Goal: Book appointment/travel/reservation

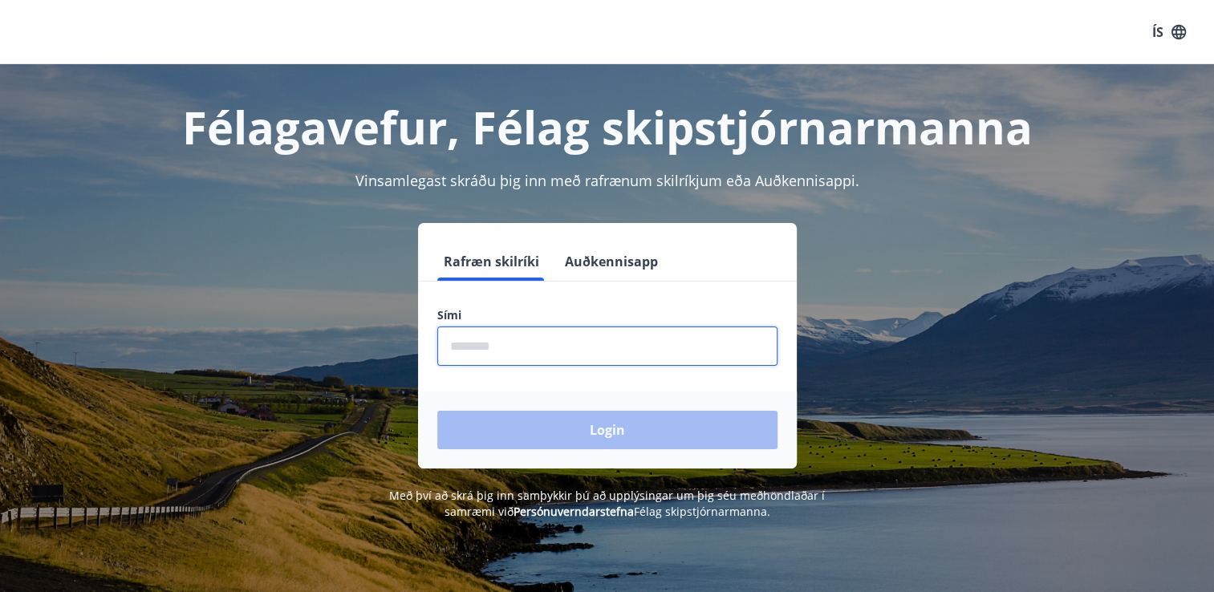
click at [526, 343] on input "phone" at bounding box center [607, 345] width 340 height 39
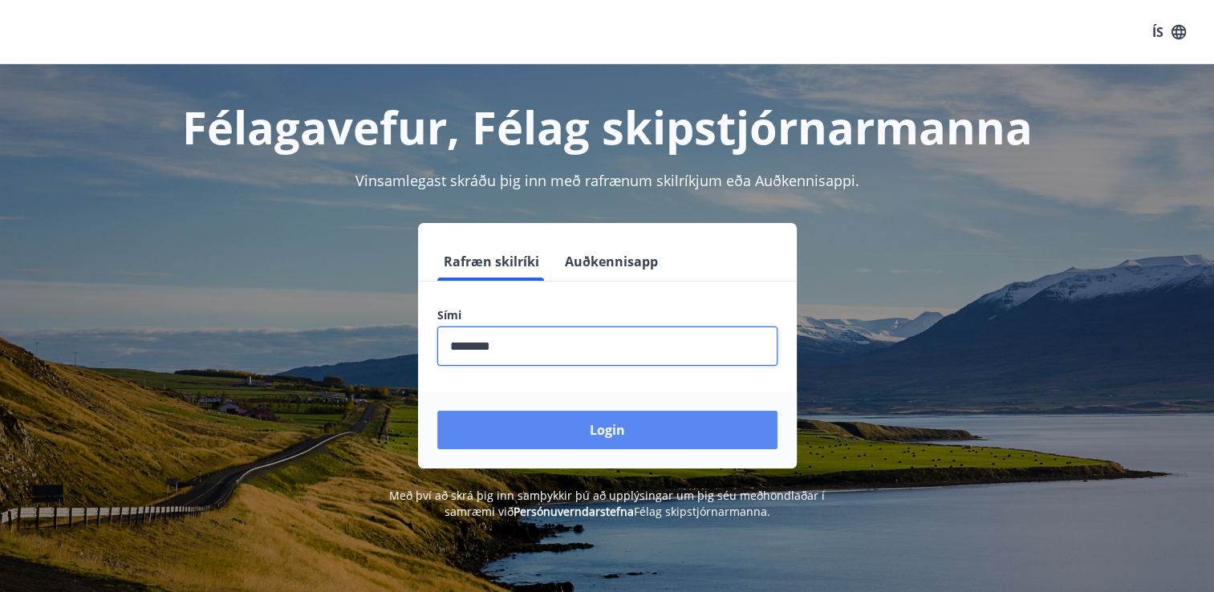
type input "********"
click at [582, 429] on button "Login" at bounding box center [607, 430] width 340 height 39
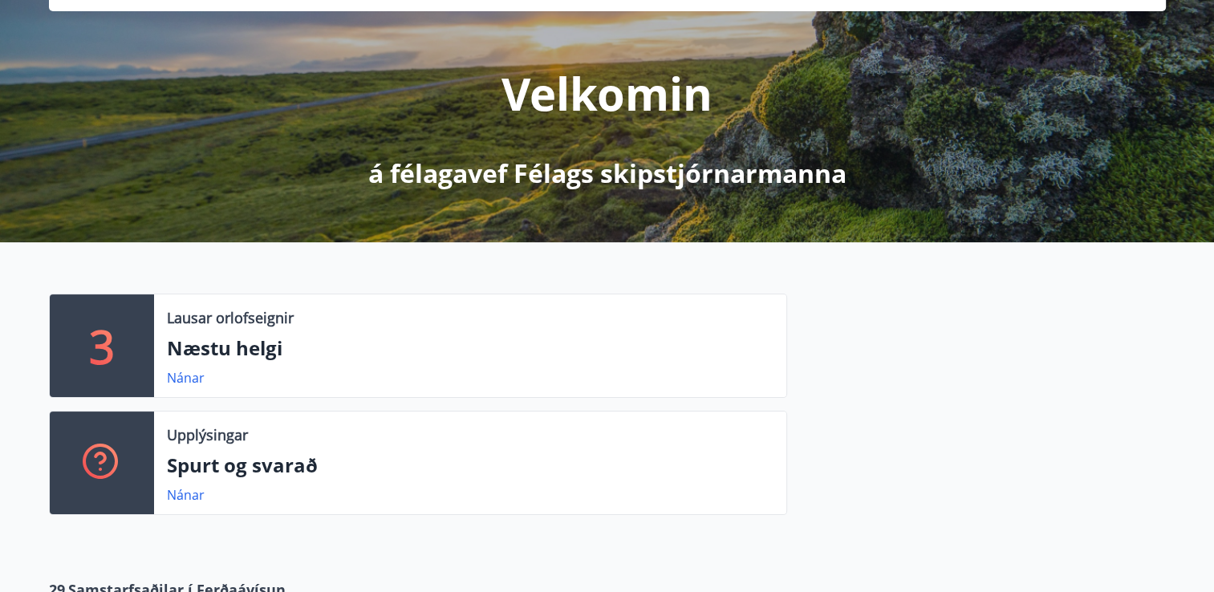
scroll to position [157, 0]
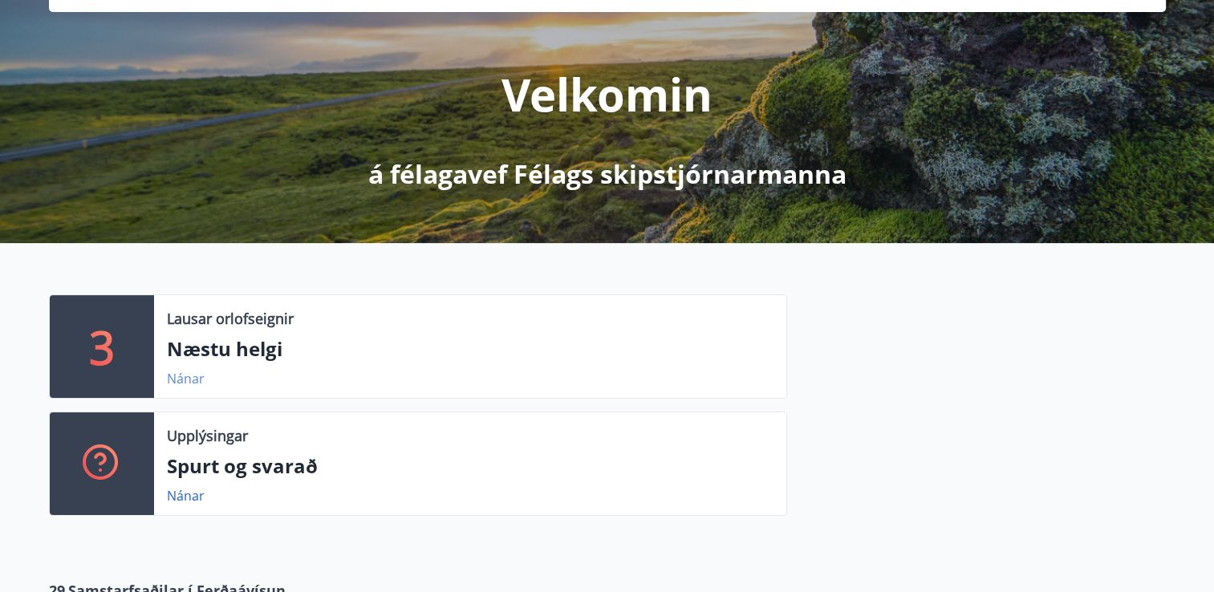
click at [177, 379] on link "Nánar" at bounding box center [186, 379] width 38 height 18
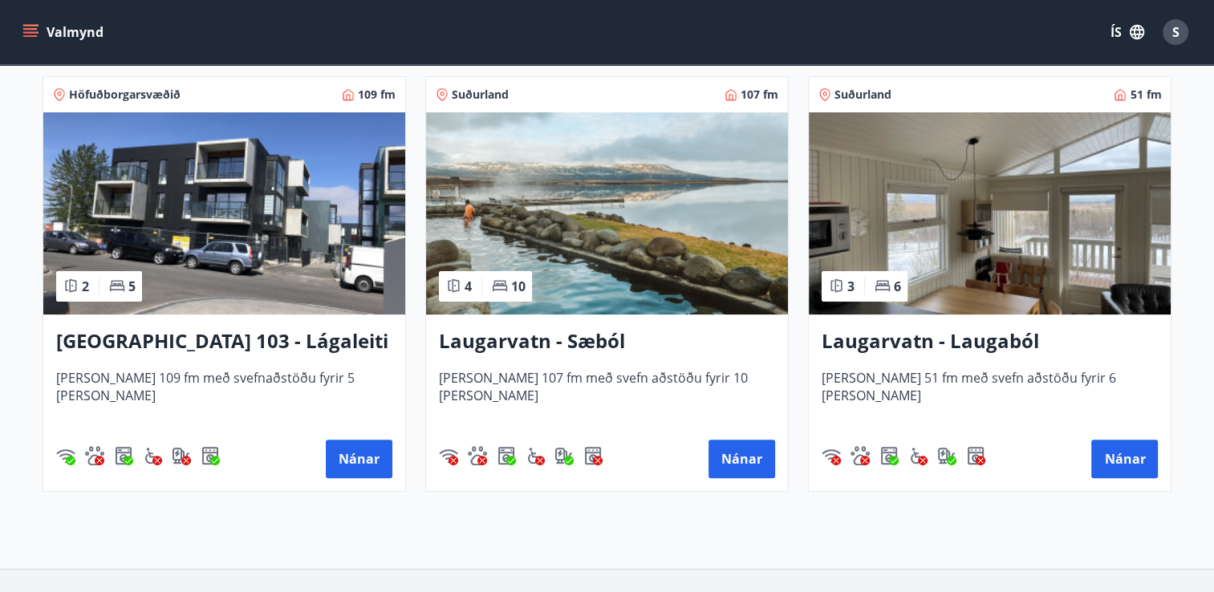
scroll to position [280, 0]
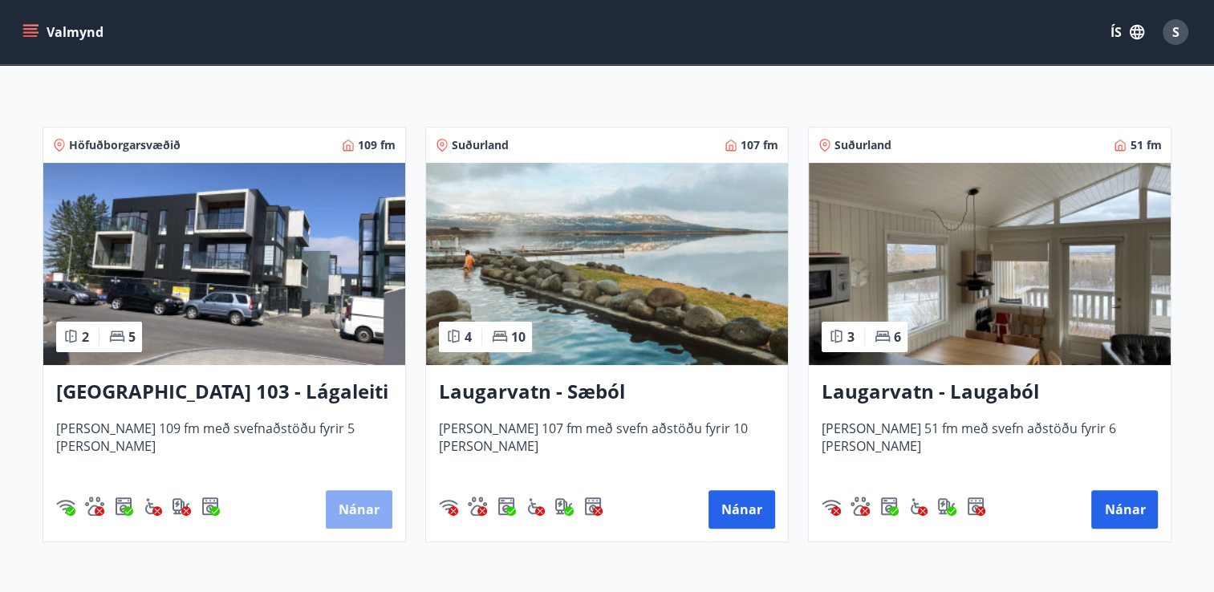
click at [372, 511] on button "Nánar" at bounding box center [359, 509] width 67 height 39
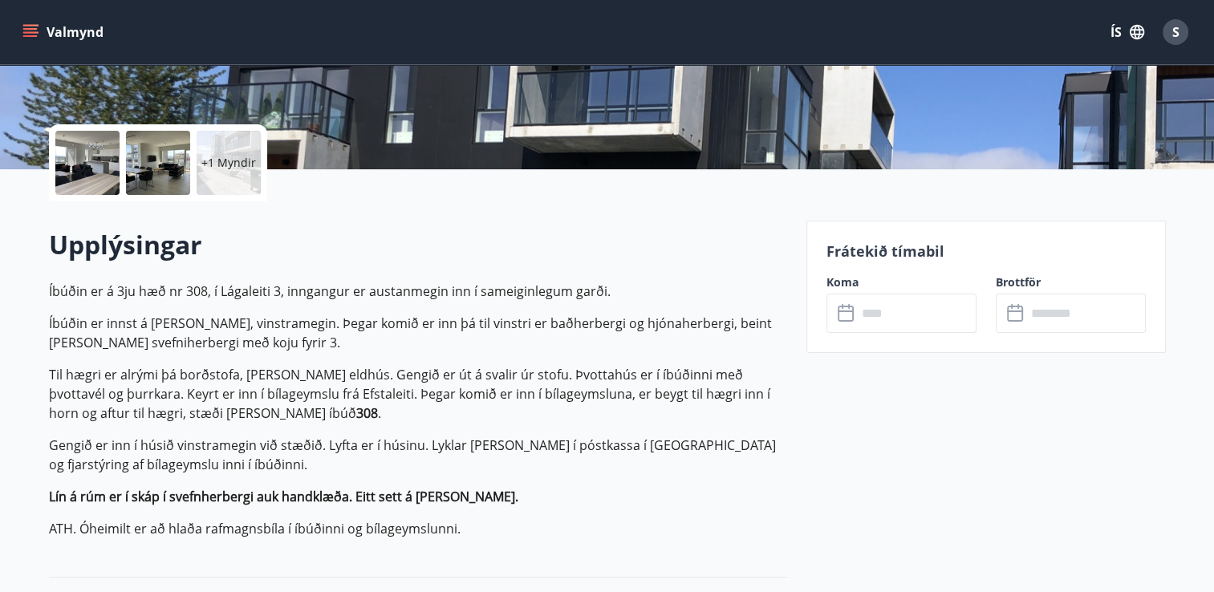
scroll to position [321, 0]
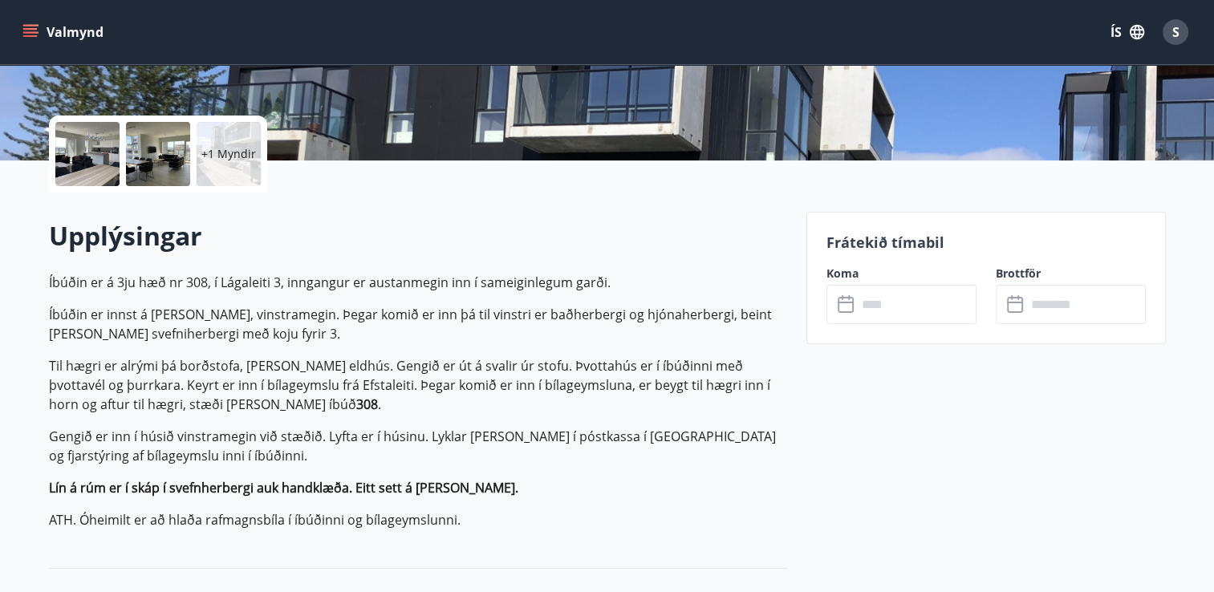
click at [1059, 307] on input "text" at bounding box center [1086, 304] width 120 height 39
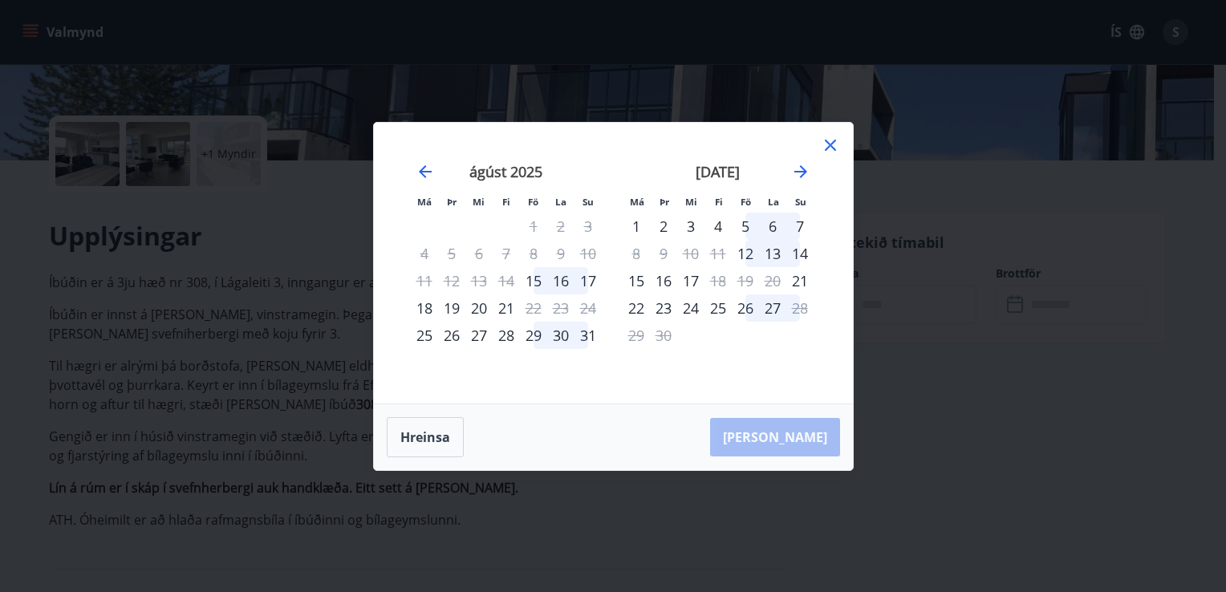
click at [831, 146] on icon at bounding box center [830, 145] width 11 height 11
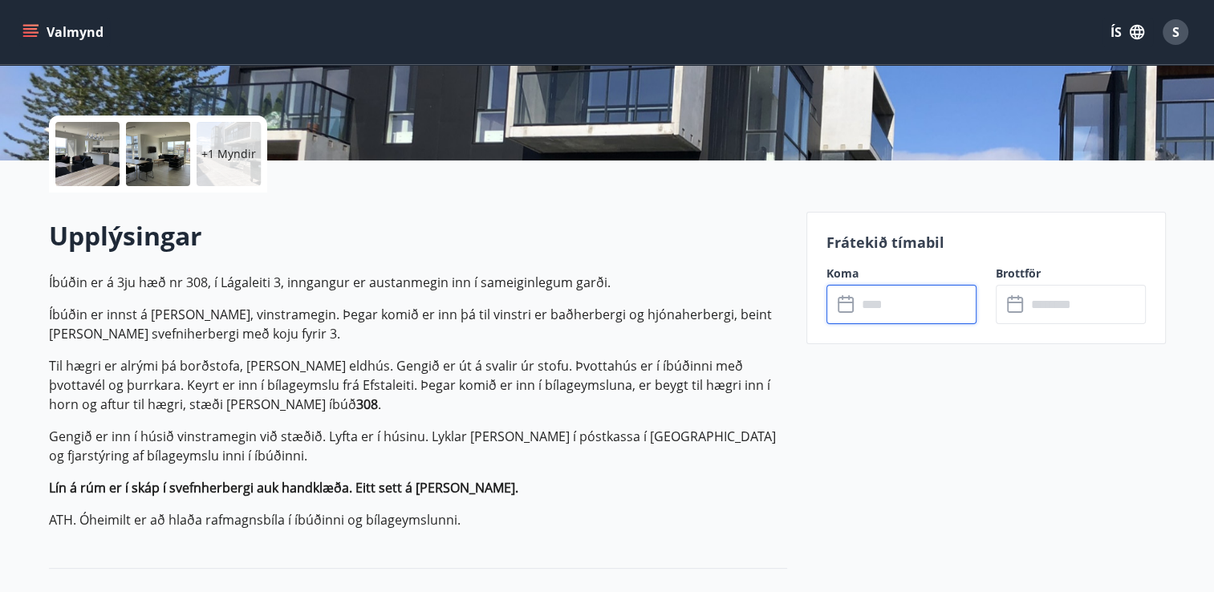
click at [940, 308] on input "text" at bounding box center [917, 304] width 120 height 39
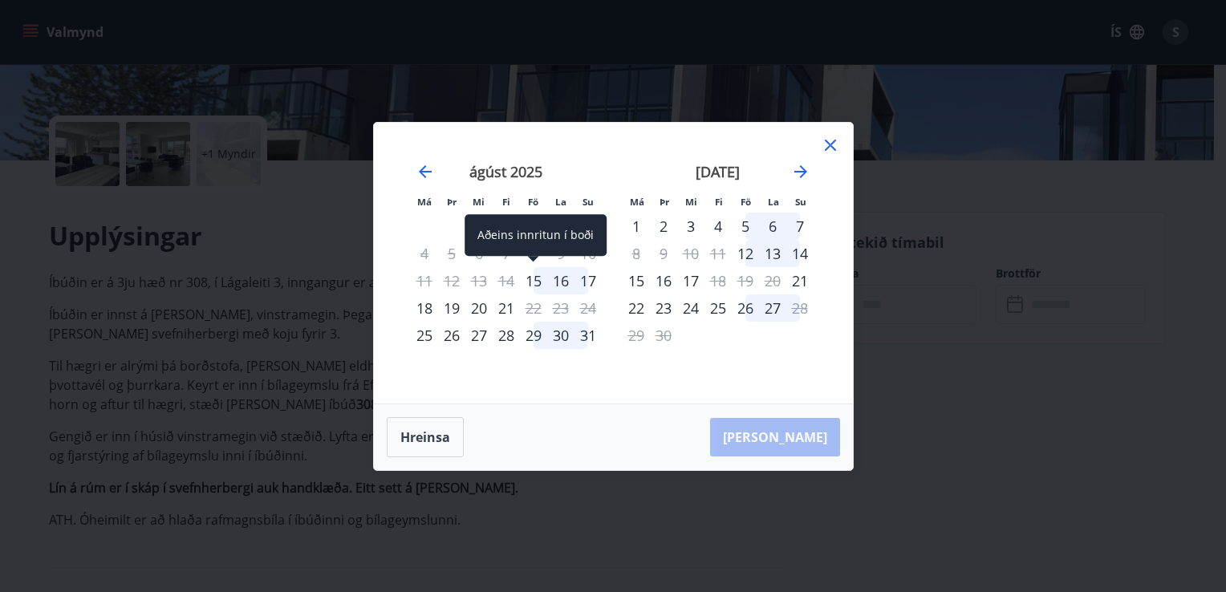
click at [537, 281] on div "15" at bounding box center [533, 280] width 27 height 27
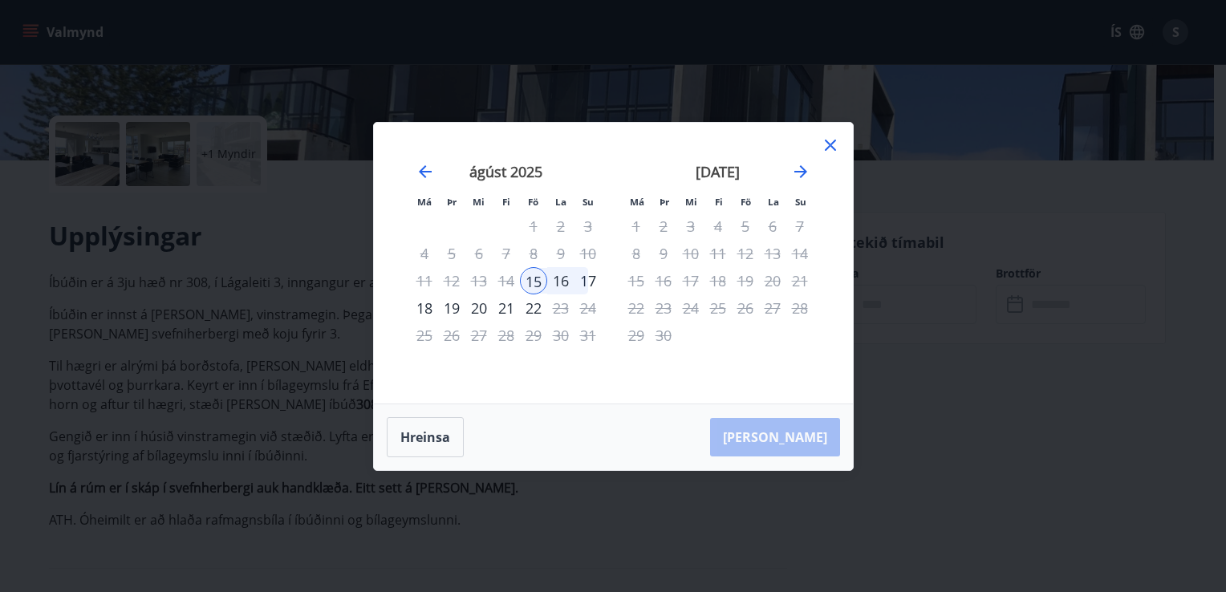
click at [831, 148] on icon at bounding box center [830, 145] width 19 height 19
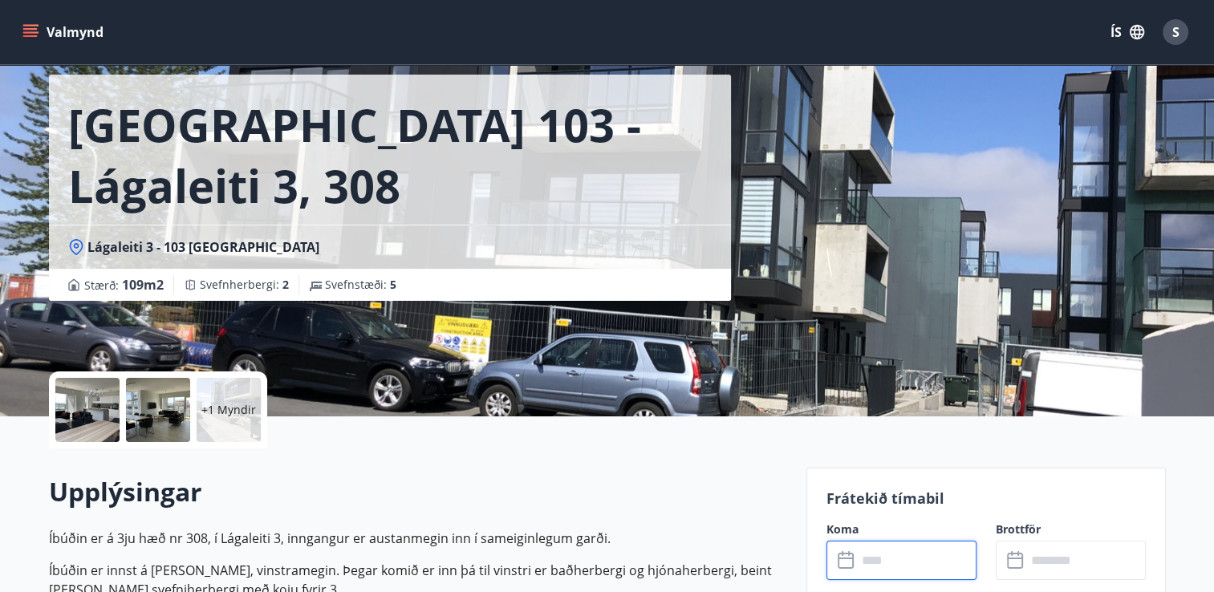
scroll to position [160, 0]
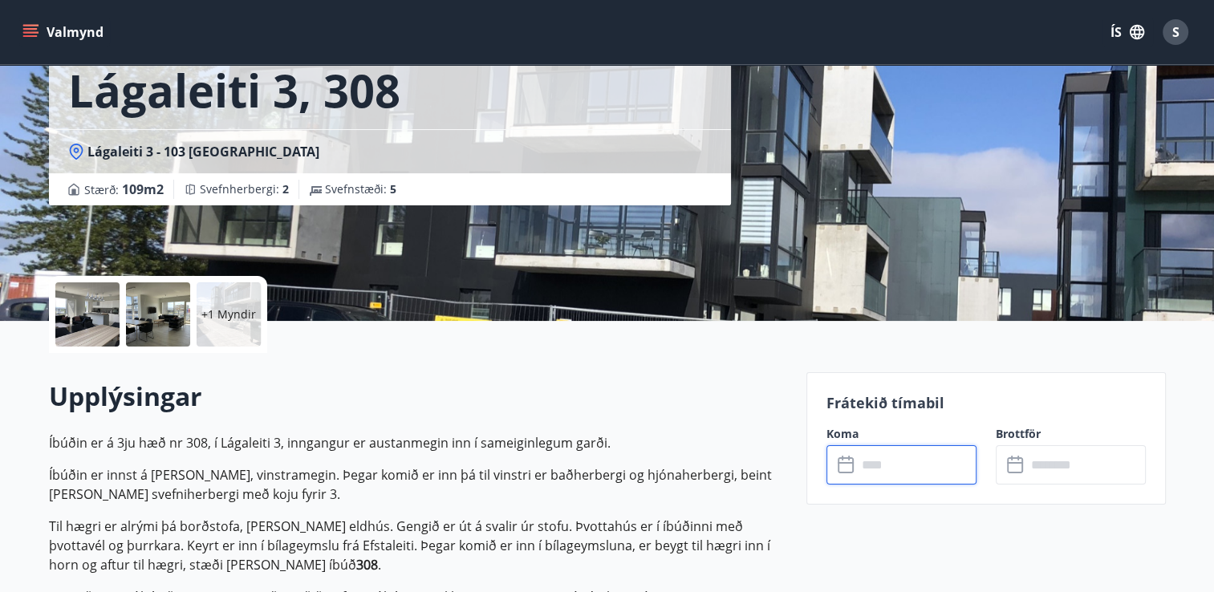
click at [927, 460] on input "text" at bounding box center [917, 464] width 120 height 39
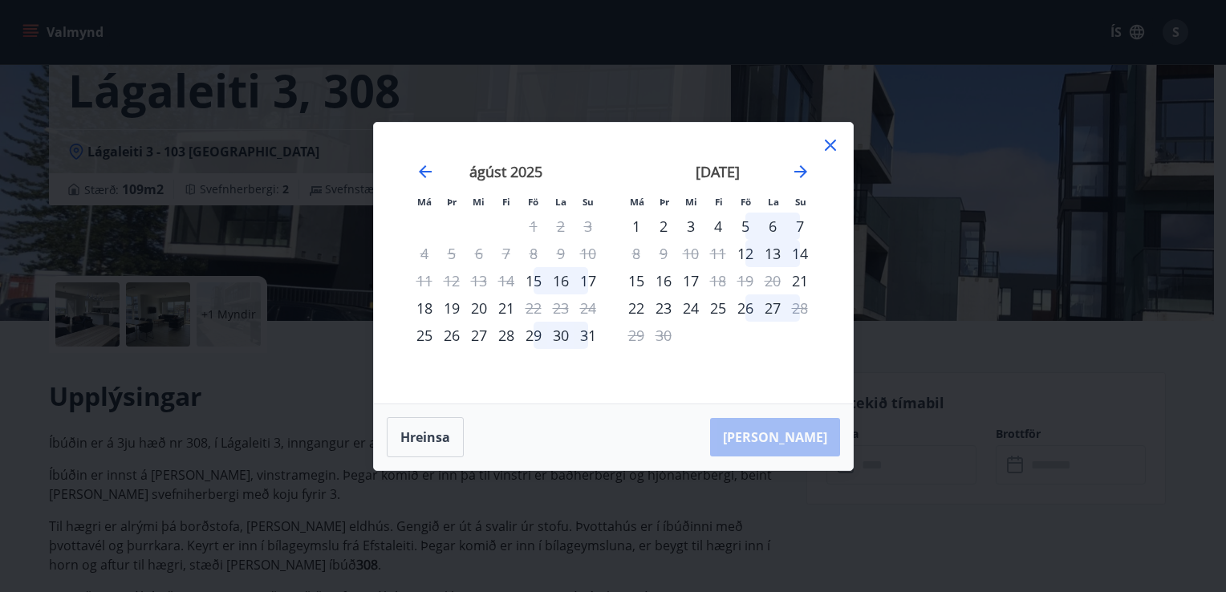
click at [833, 148] on icon at bounding box center [830, 145] width 11 height 11
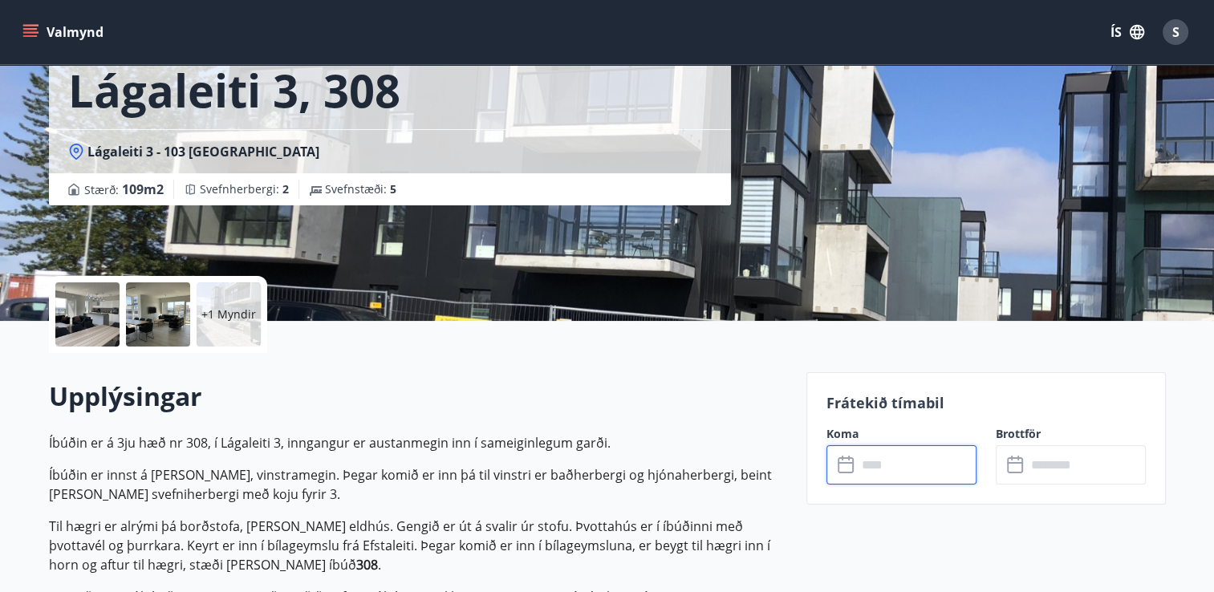
click at [94, 321] on div at bounding box center [87, 314] width 64 height 64
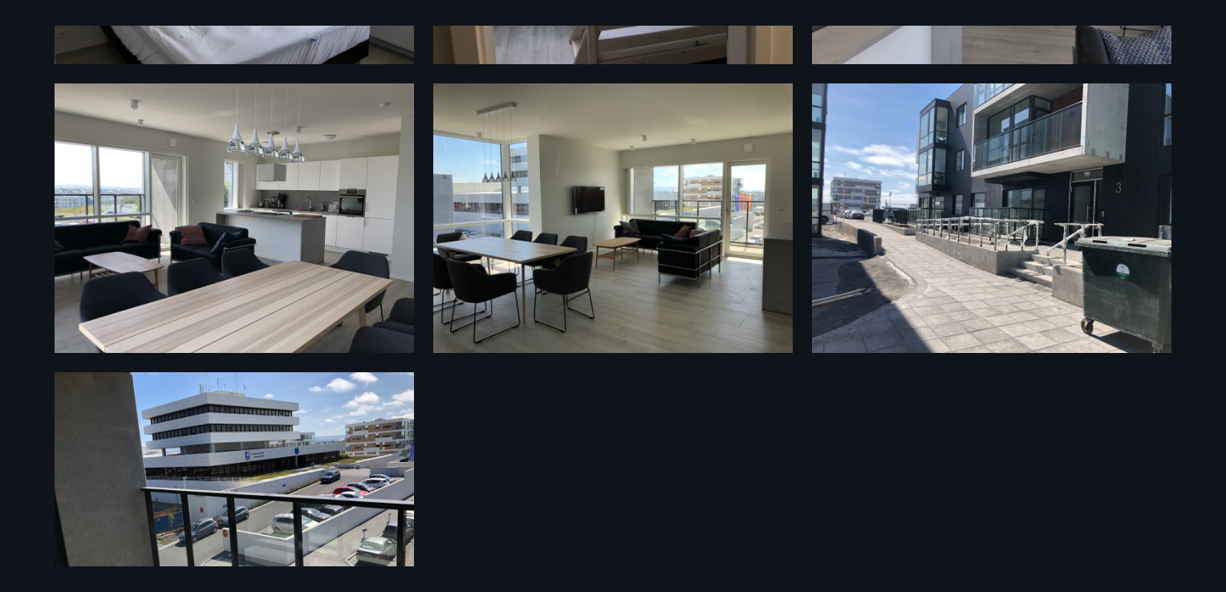
scroll to position [0, 0]
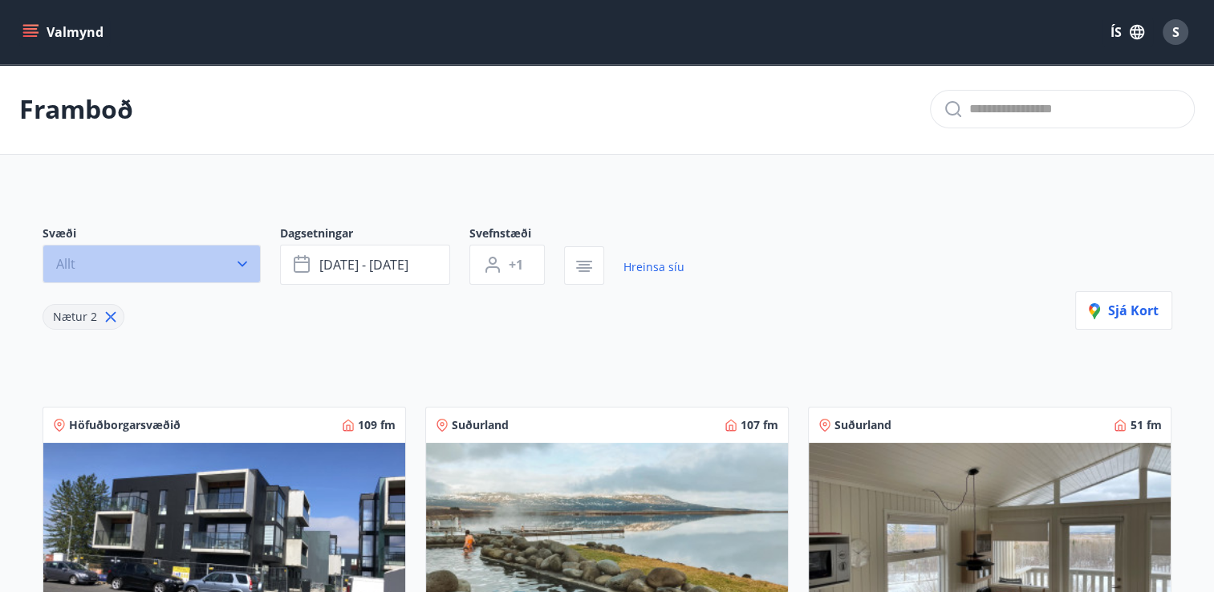
click at [241, 264] on icon "button" at bounding box center [242, 265] width 10 height 6
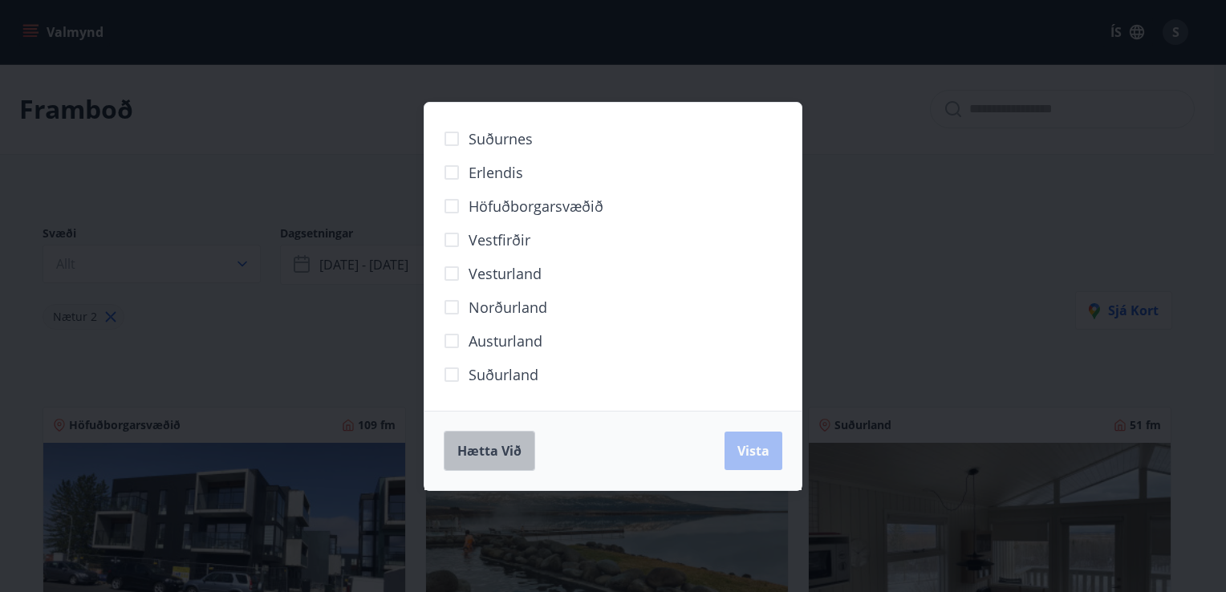
click at [463, 456] on span "Hætta við" at bounding box center [489, 451] width 64 height 18
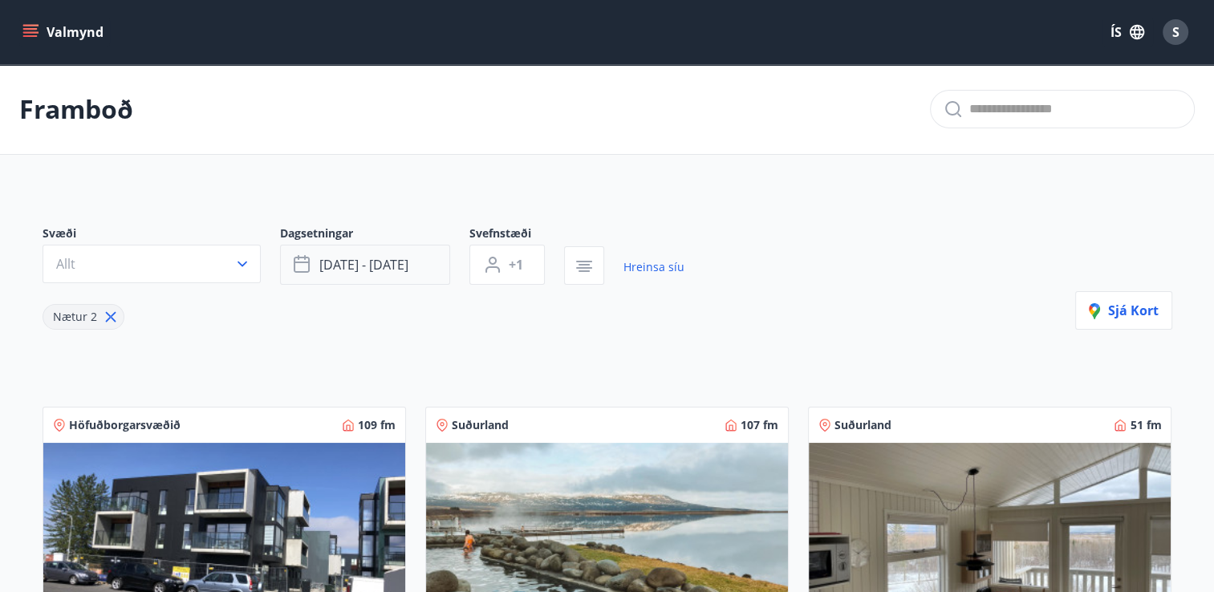
click at [408, 269] on span "[DATE] - [DATE]" at bounding box center [363, 265] width 89 height 18
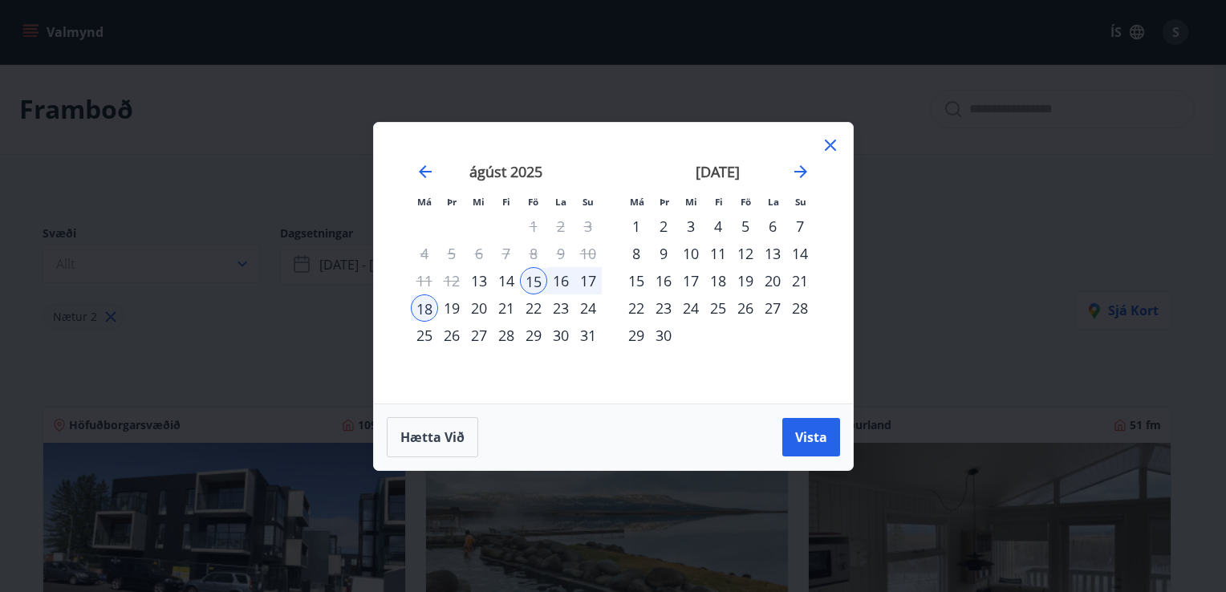
click at [590, 284] on div "17" at bounding box center [587, 280] width 27 height 27
click at [536, 280] on div "15" at bounding box center [533, 280] width 27 height 27
click at [587, 278] on div "17" at bounding box center [587, 280] width 27 height 27
click at [815, 444] on span "Vista" at bounding box center [811, 437] width 32 height 18
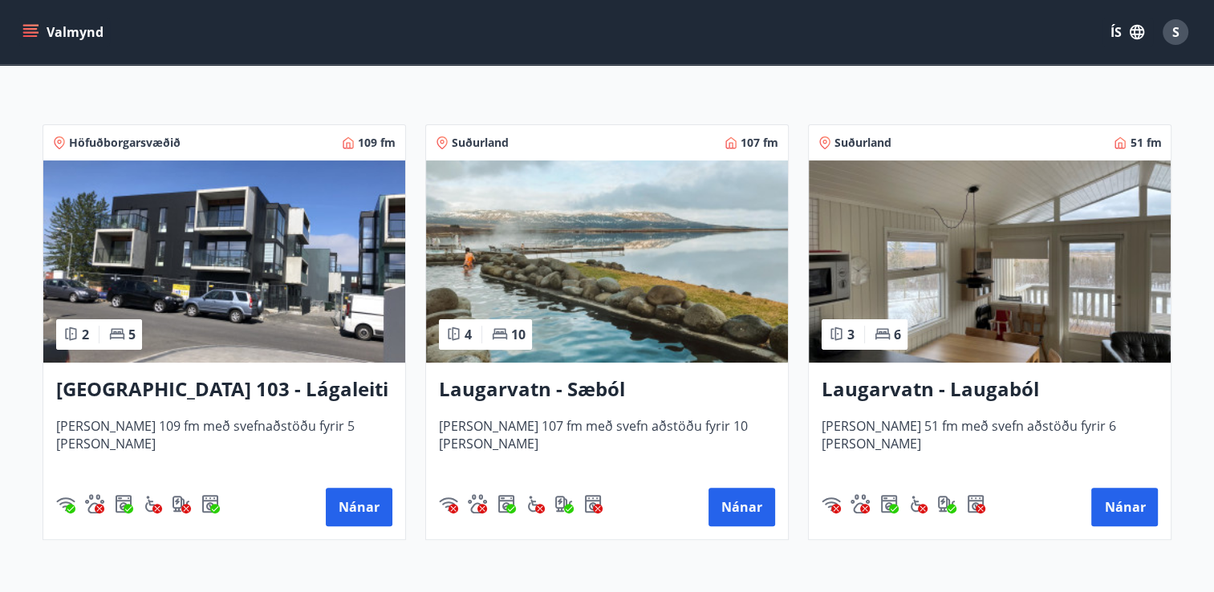
scroll to position [280, 0]
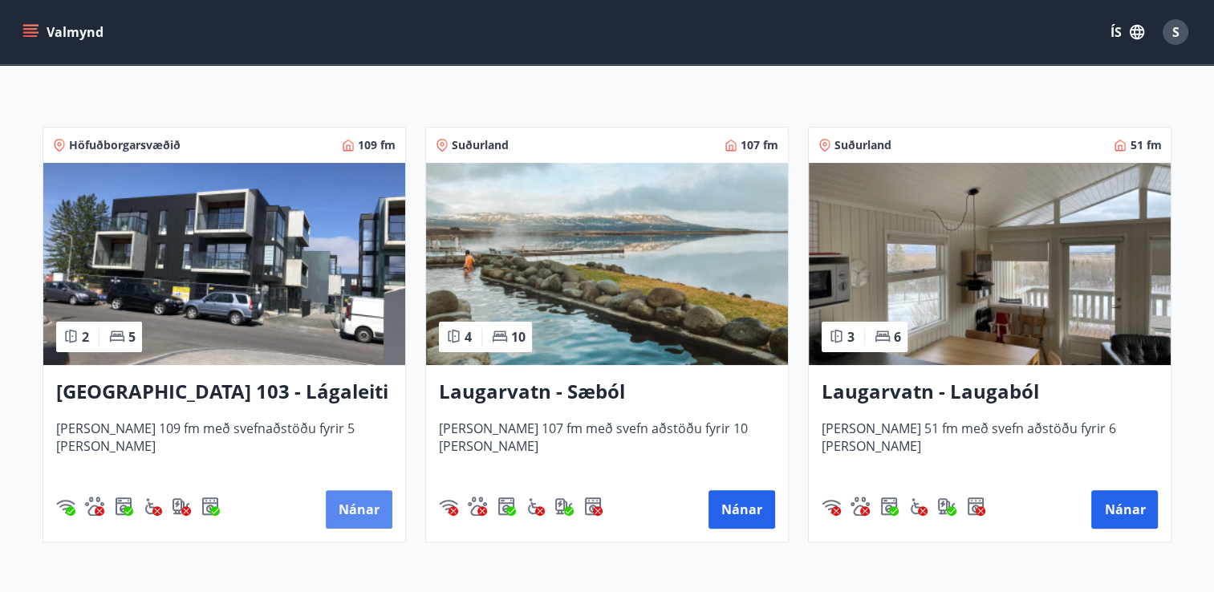
click at [363, 505] on button "Nánar" at bounding box center [359, 509] width 67 height 39
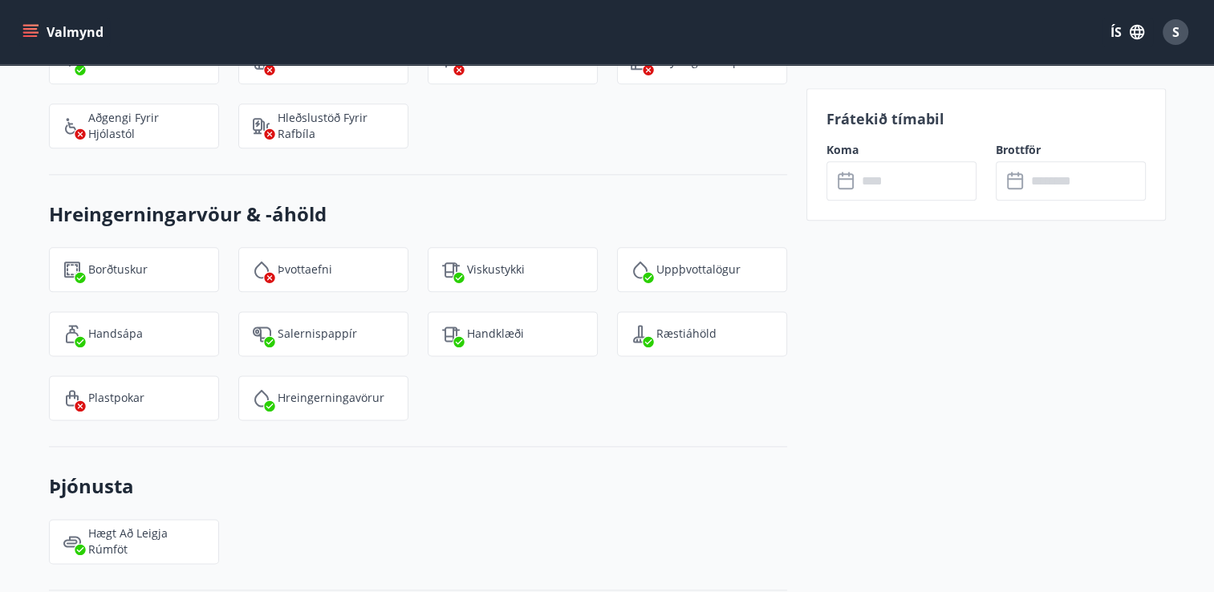
scroll to position [1958, 0]
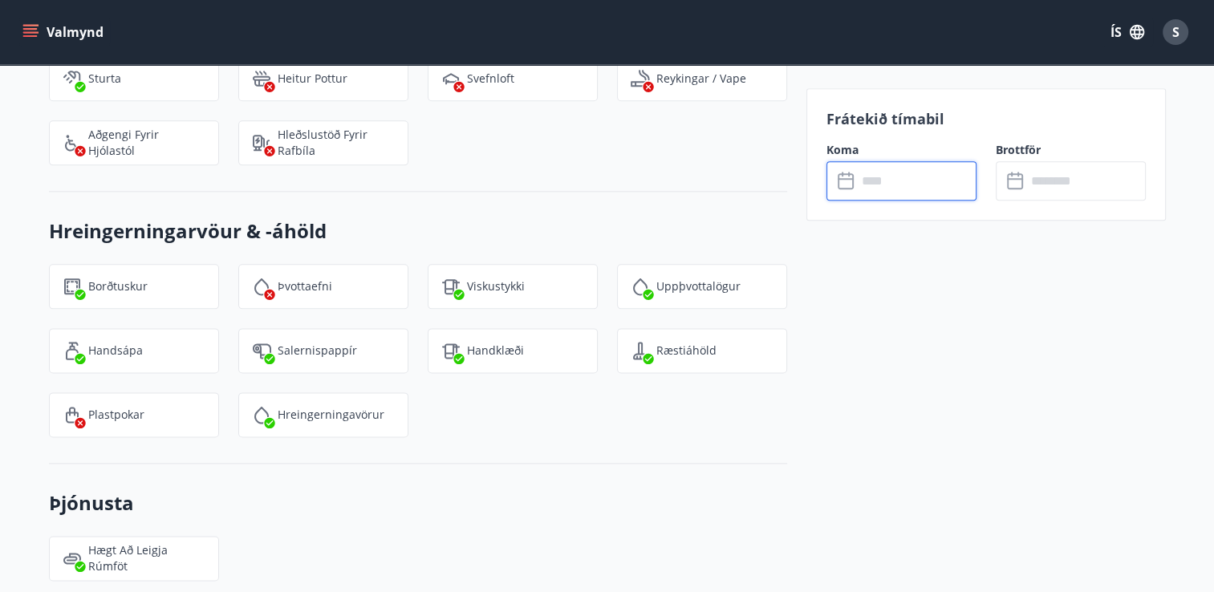
click at [943, 188] on input "text" at bounding box center [917, 180] width 120 height 39
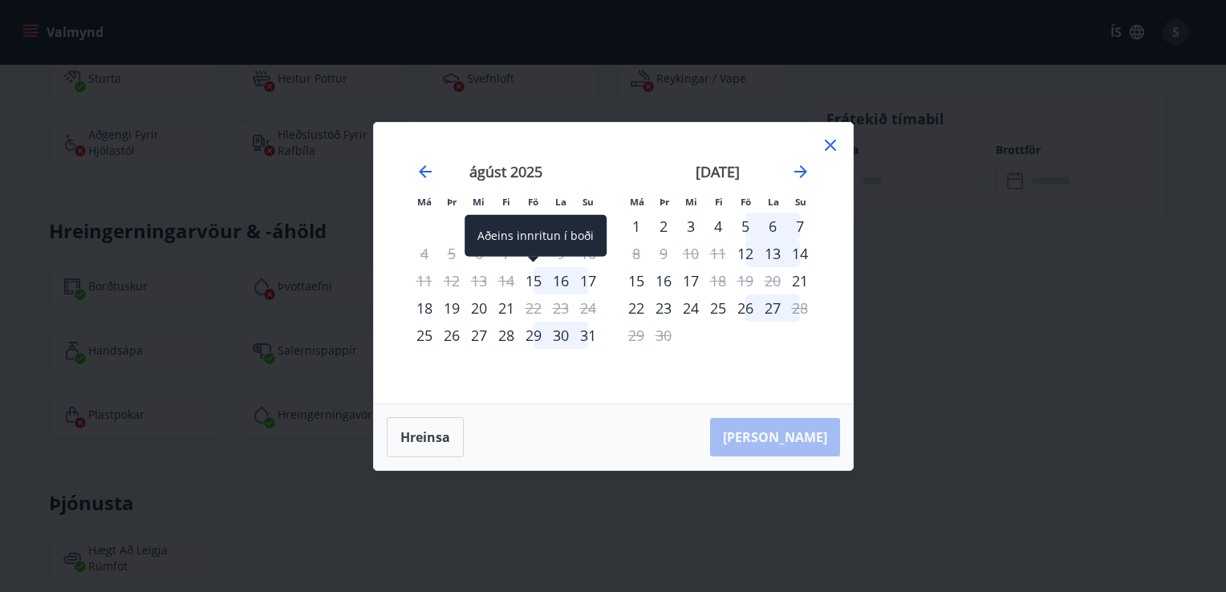
click at [537, 281] on div "15" at bounding box center [533, 280] width 27 height 27
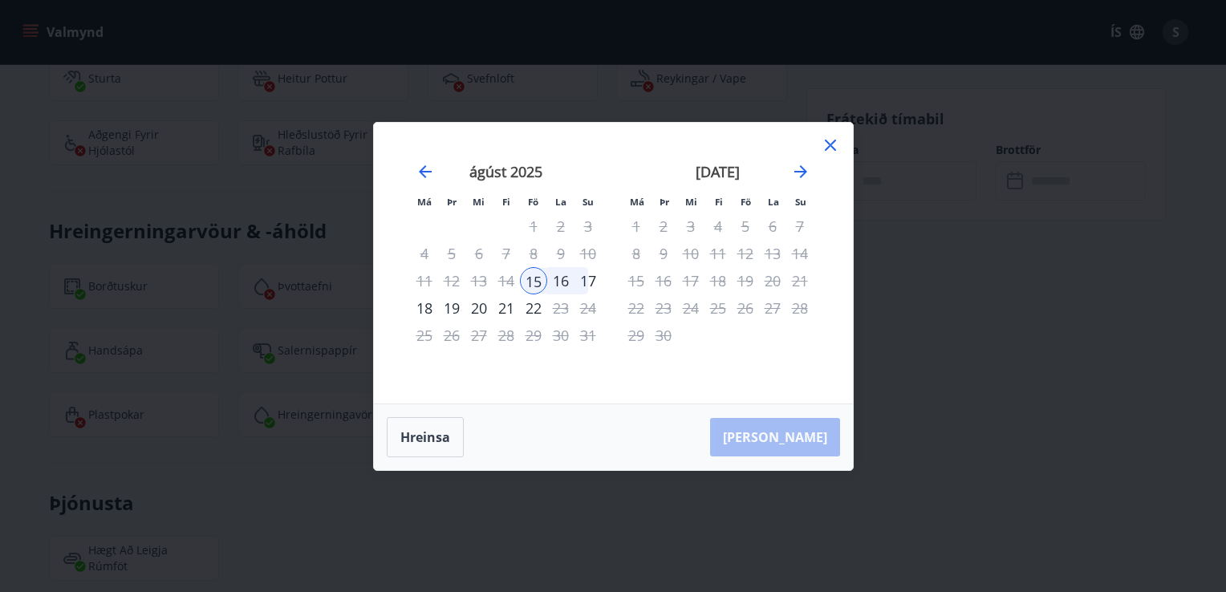
click at [586, 281] on div "17" at bounding box center [587, 280] width 27 height 27
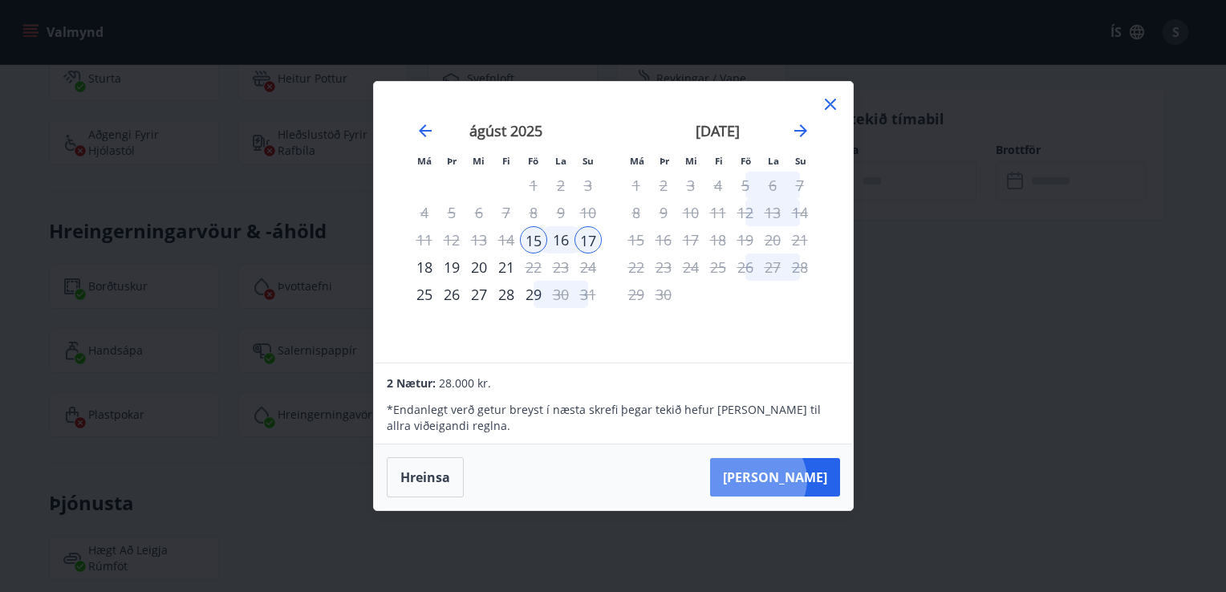
click at [809, 477] on button "[PERSON_NAME]" at bounding box center [775, 477] width 130 height 39
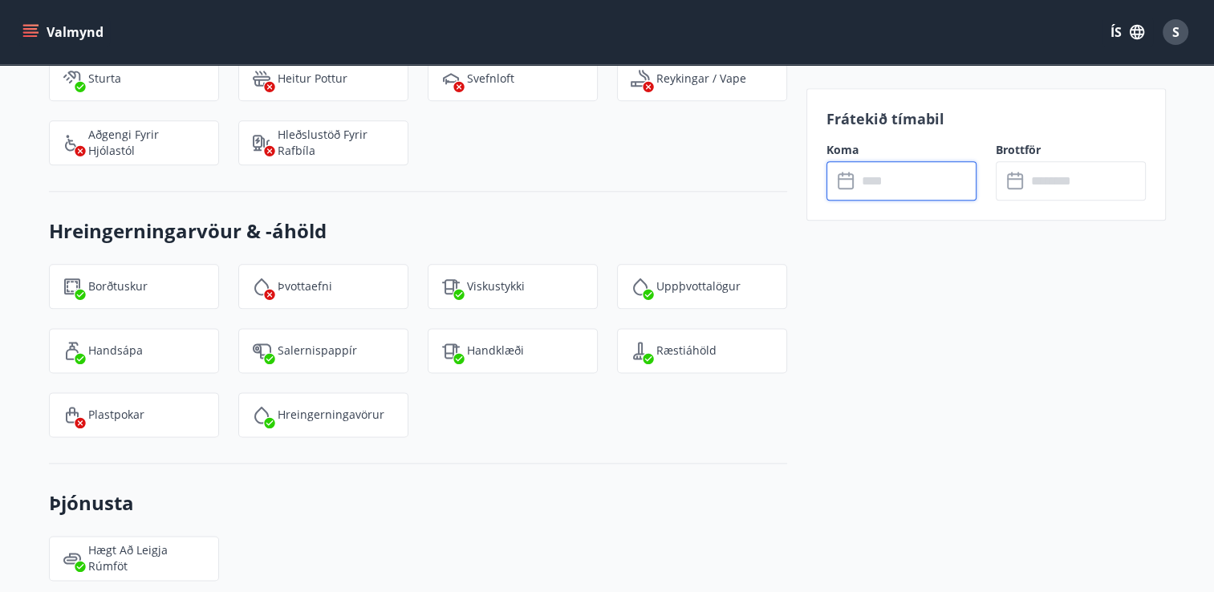
type input "******"
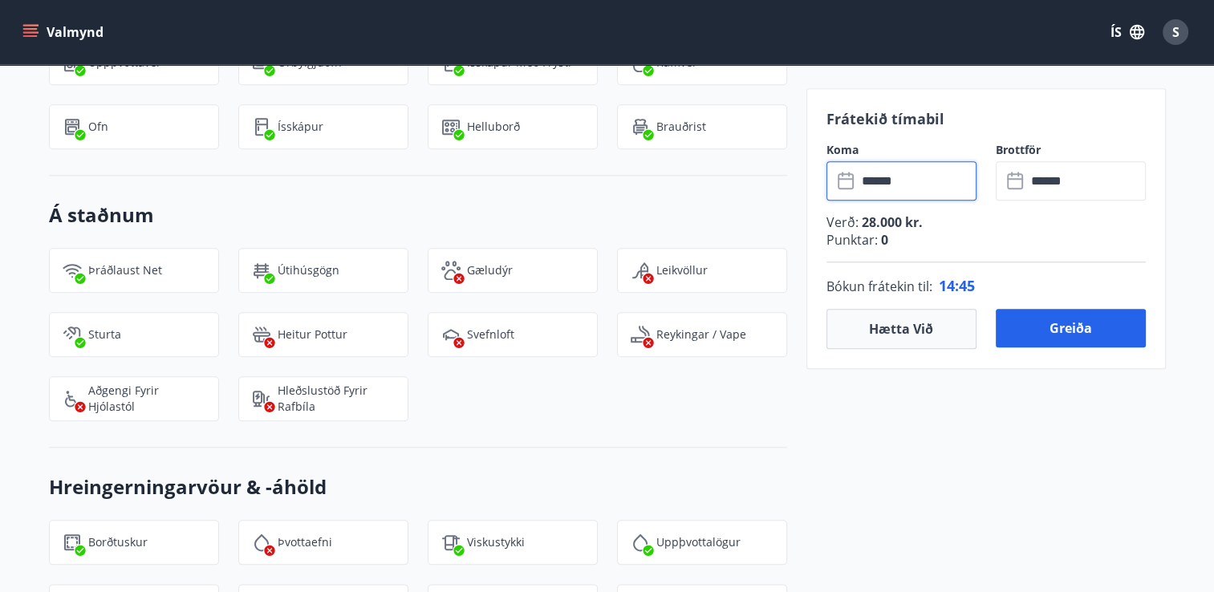
scroll to position [1637, 0]
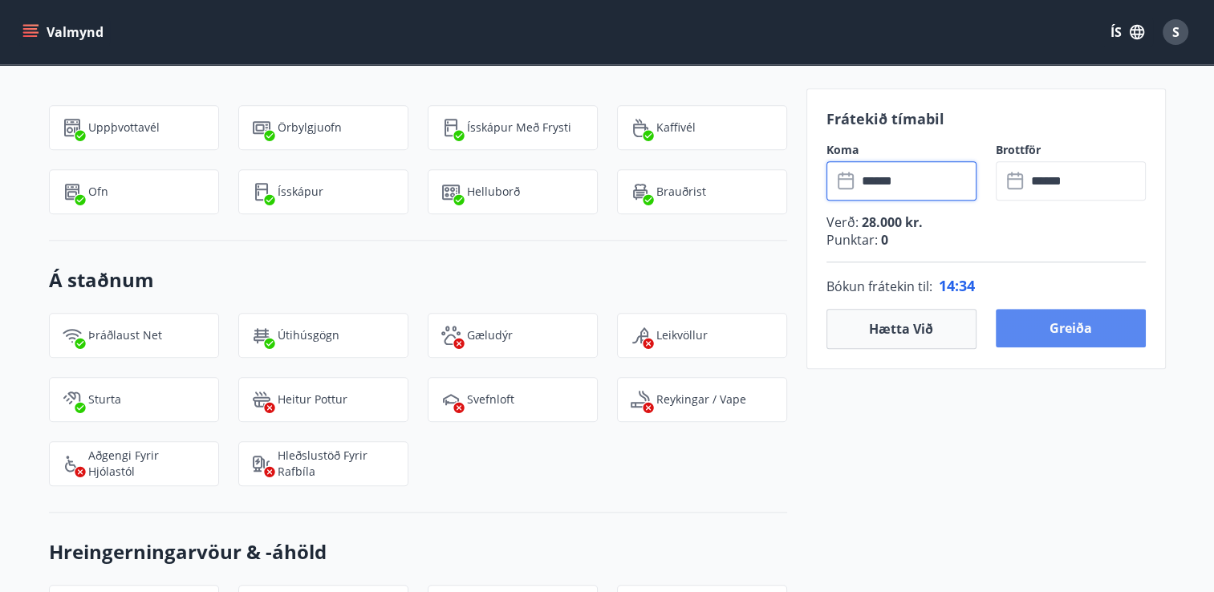
click at [1105, 331] on button "Greiða" at bounding box center [1071, 328] width 150 height 39
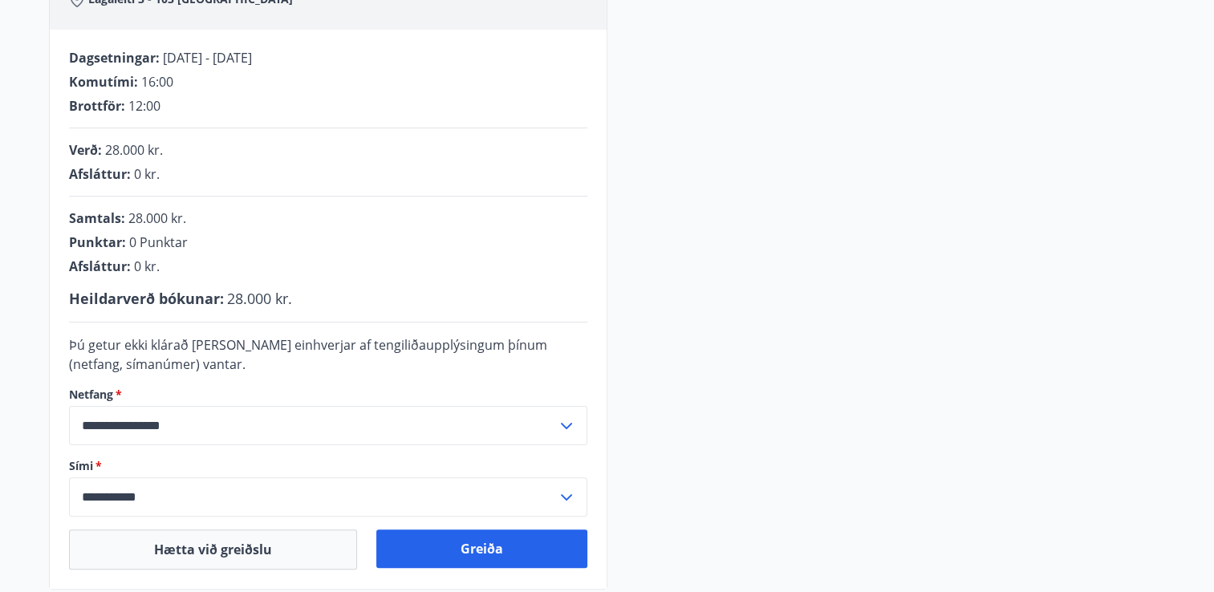
scroll to position [491, 0]
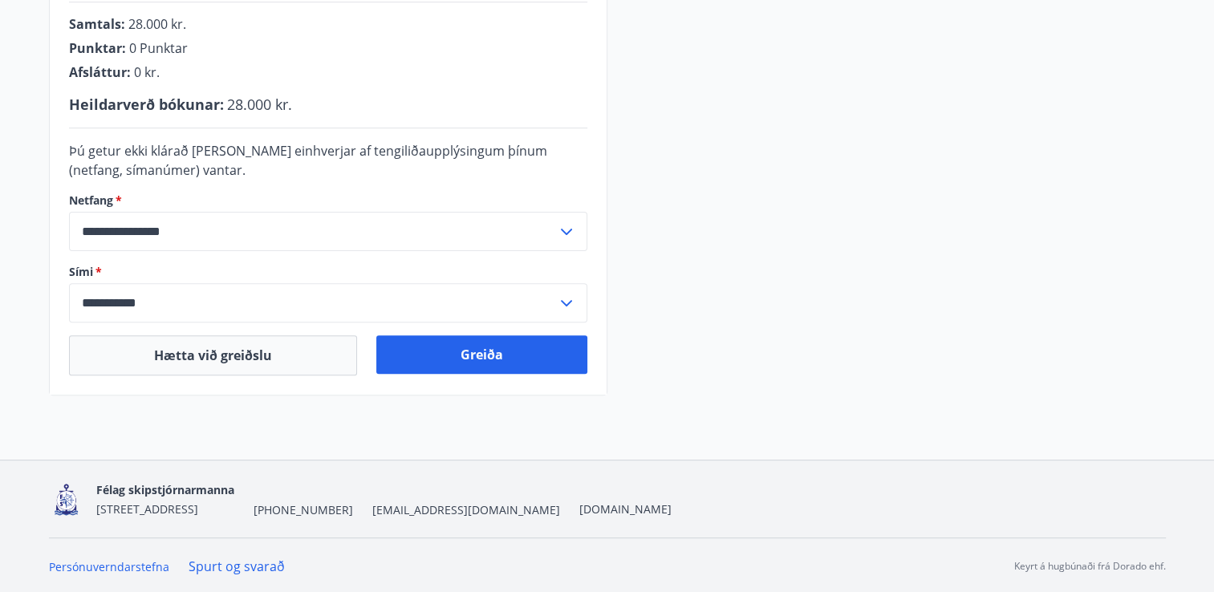
click at [126, 268] on label "Sími   *" at bounding box center [328, 272] width 518 height 16
click at [96, 270] on span "*" at bounding box center [97, 271] width 9 height 15
click at [567, 303] on icon at bounding box center [566, 303] width 11 height 6
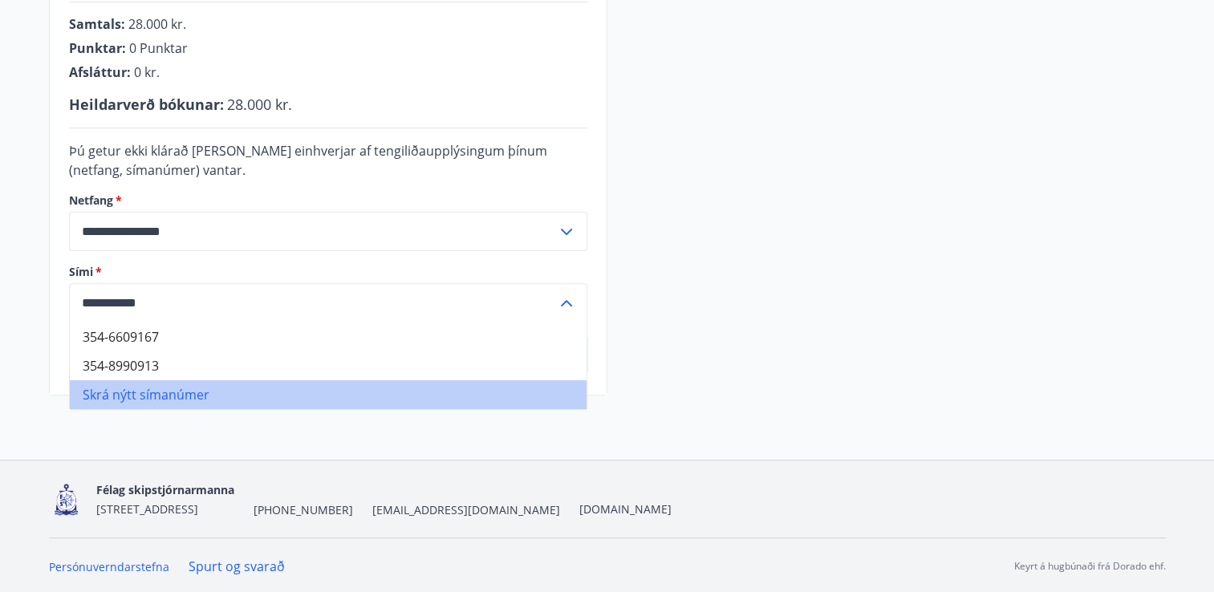
click at [158, 397] on li "Skrá nýtt símanúmer" at bounding box center [328, 394] width 517 height 29
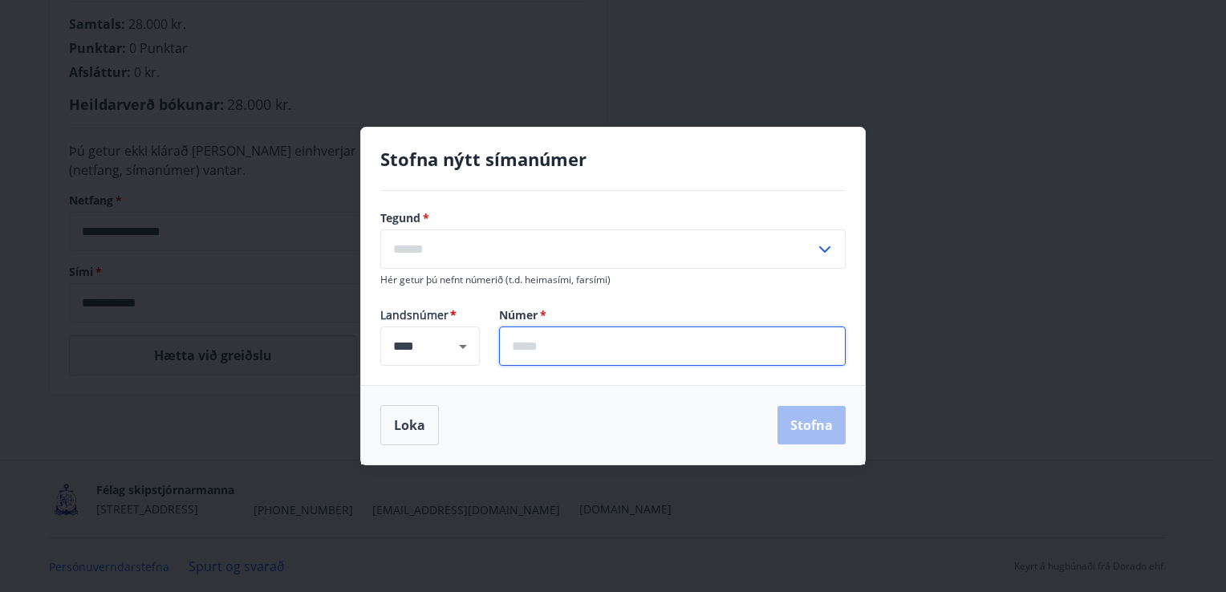
click at [521, 349] on input "text" at bounding box center [672, 345] width 347 height 39
type input "*******"
click at [827, 249] on icon at bounding box center [824, 249] width 11 height 6
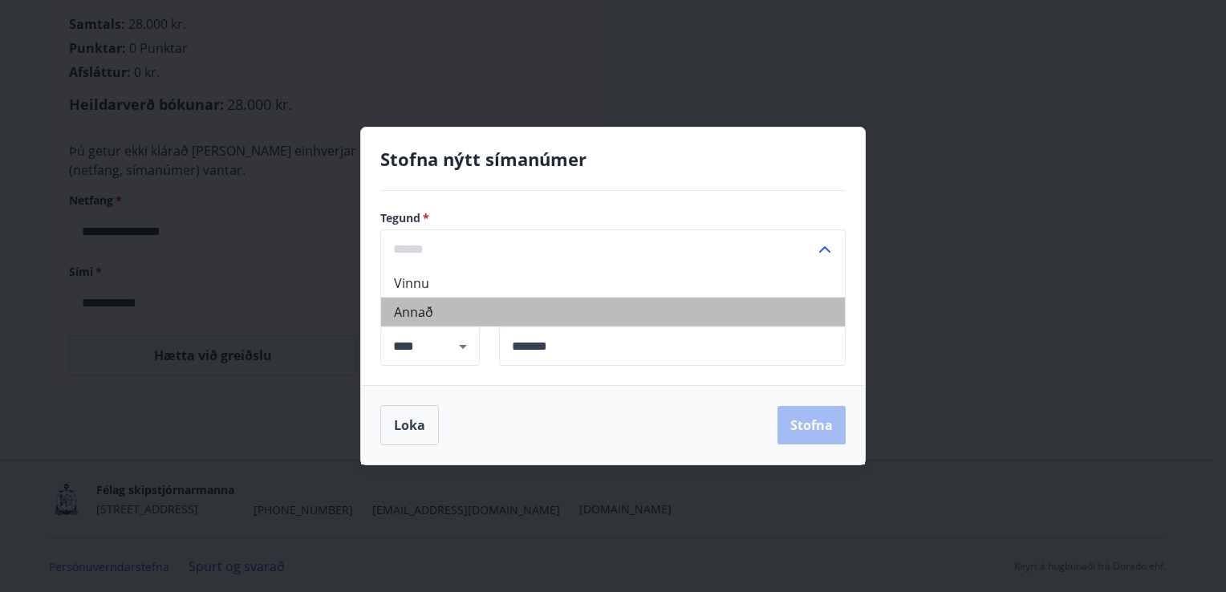
click at [428, 310] on li "Annað" at bounding box center [613, 312] width 464 height 29
type input "*****"
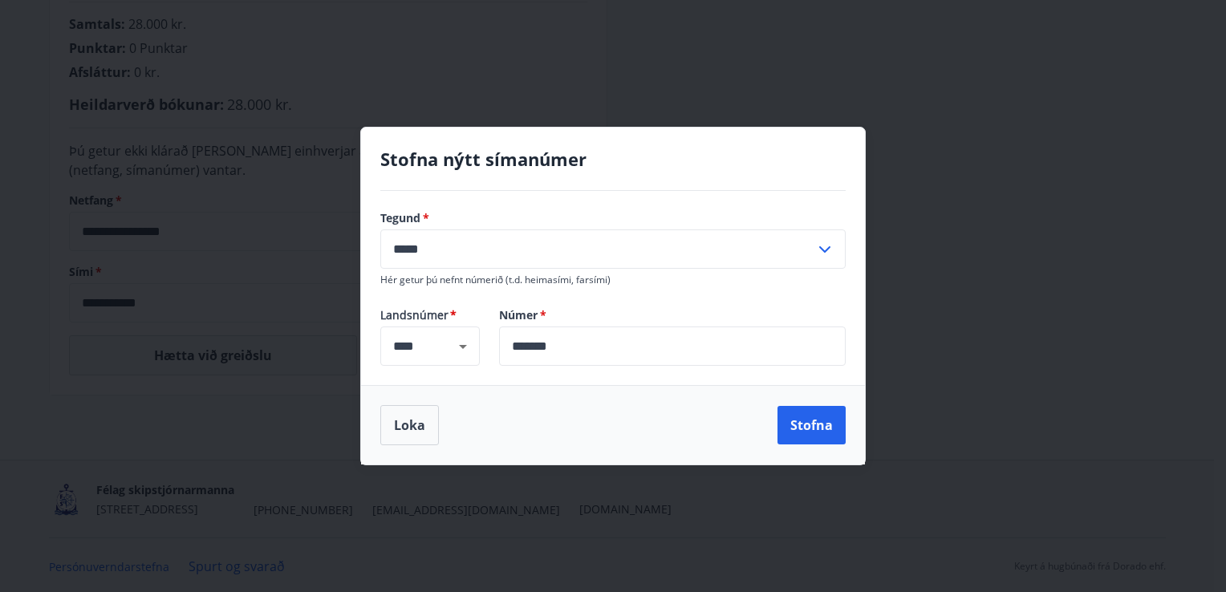
click at [815, 428] on button "Stofna" at bounding box center [811, 425] width 68 height 39
type input "**********"
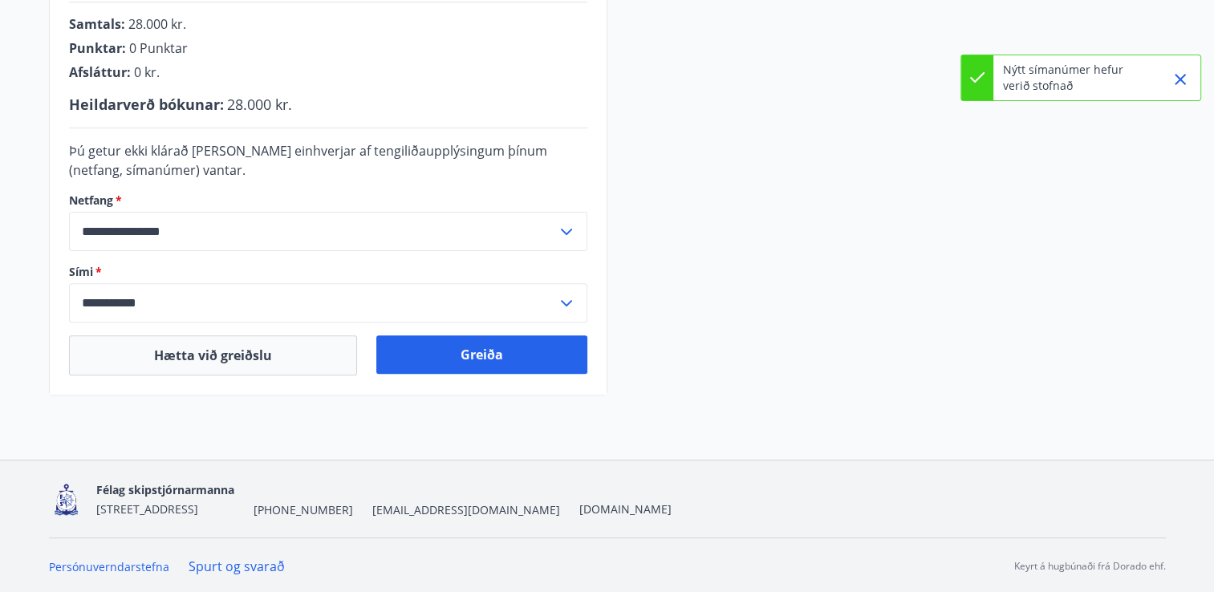
click at [564, 228] on icon at bounding box center [566, 231] width 19 height 19
click at [157, 295] on li "Skrá nýtt netfang" at bounding box center [328, 294] width 517 height 29
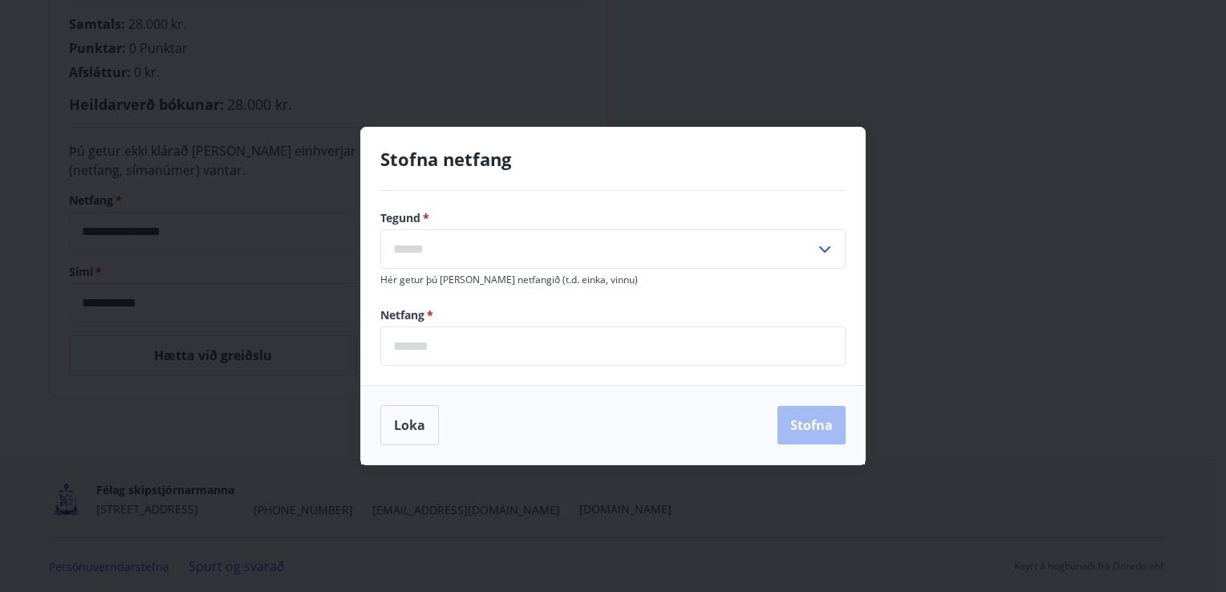
click at [440, 256] on input "text" at bounding box center [597, 248] width 435 height 39
click at [683, 338] on input "email" at bounding box center [612, 345] width 465 height 39
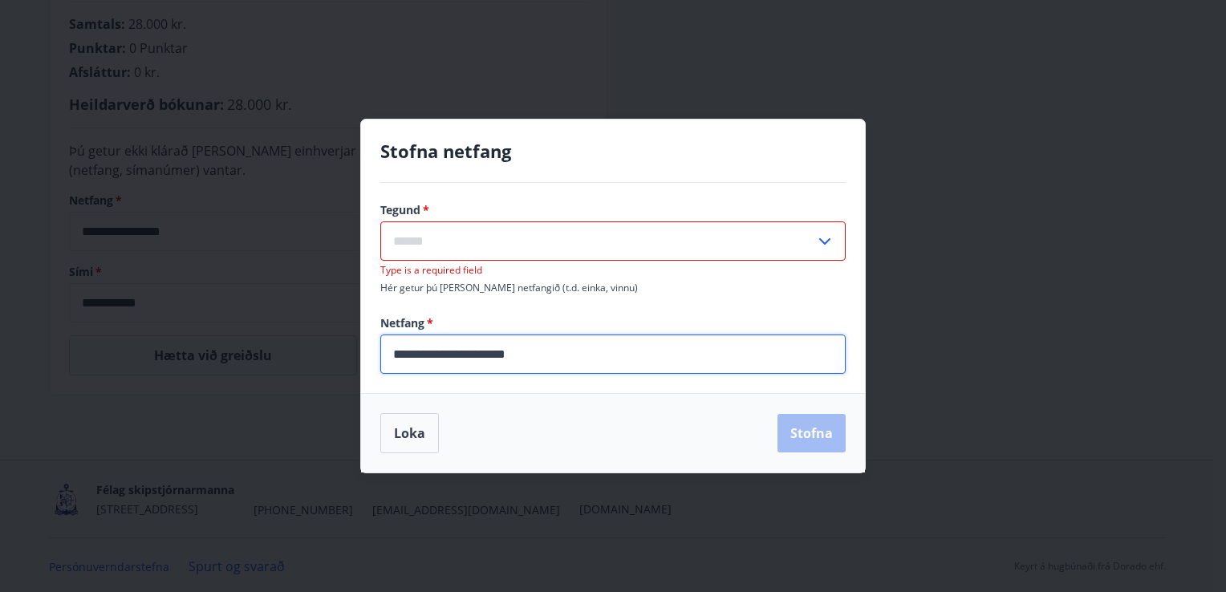
type input "**********"
click at [833, 245] on icon at bounding box center [824, 241] width 19 height 19
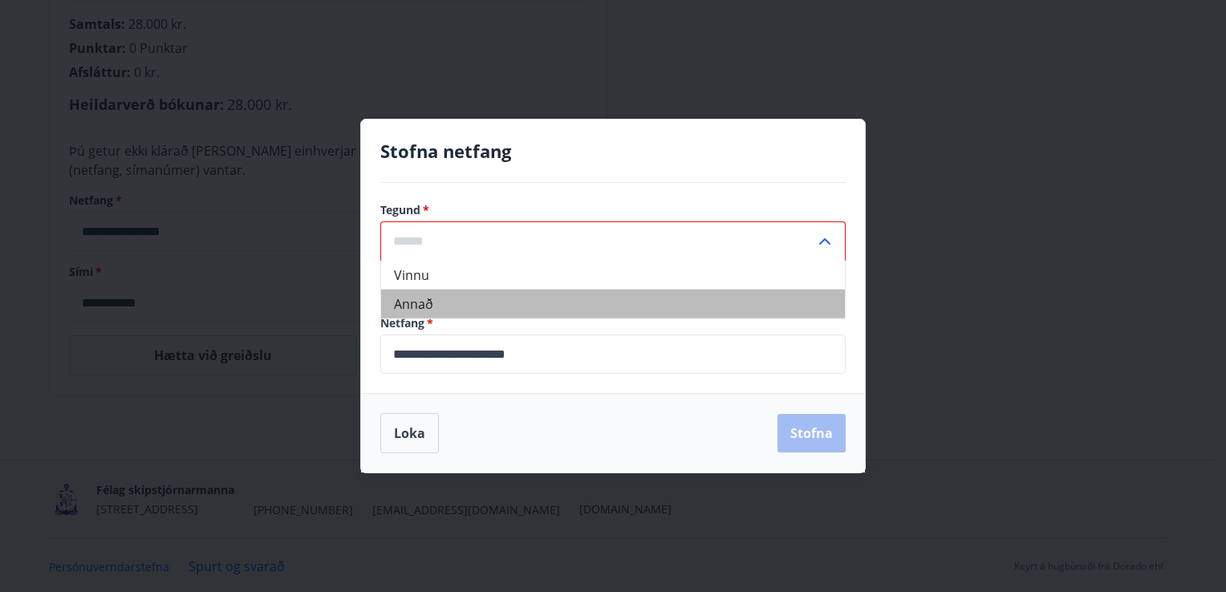
click at [489, 303] on li "Annað" at bounding box center [613, 304] width 464 height 29
type input "*****"
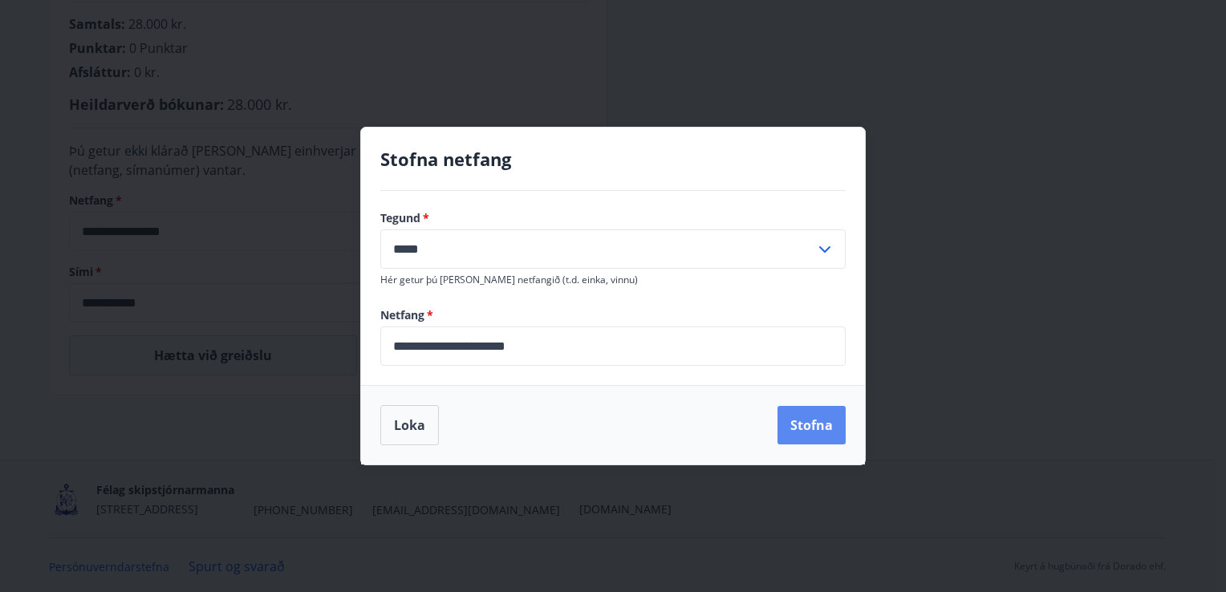
click at [815, 424] on button "Stofna" at bounding box center [811, 425] width 68 height 39
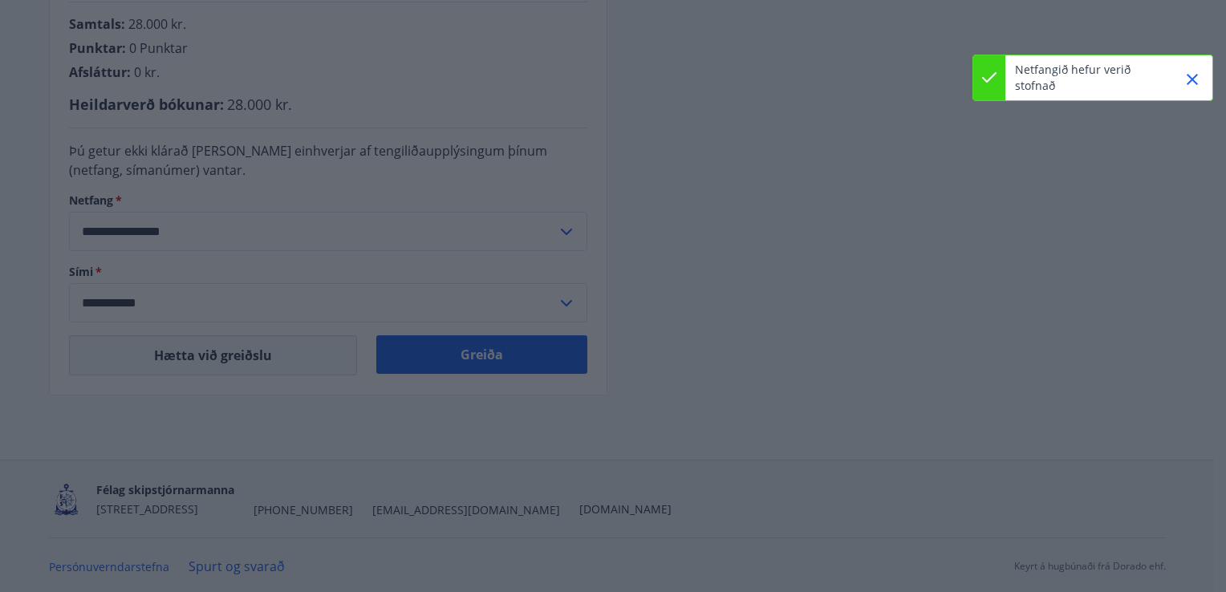
type input "**********"
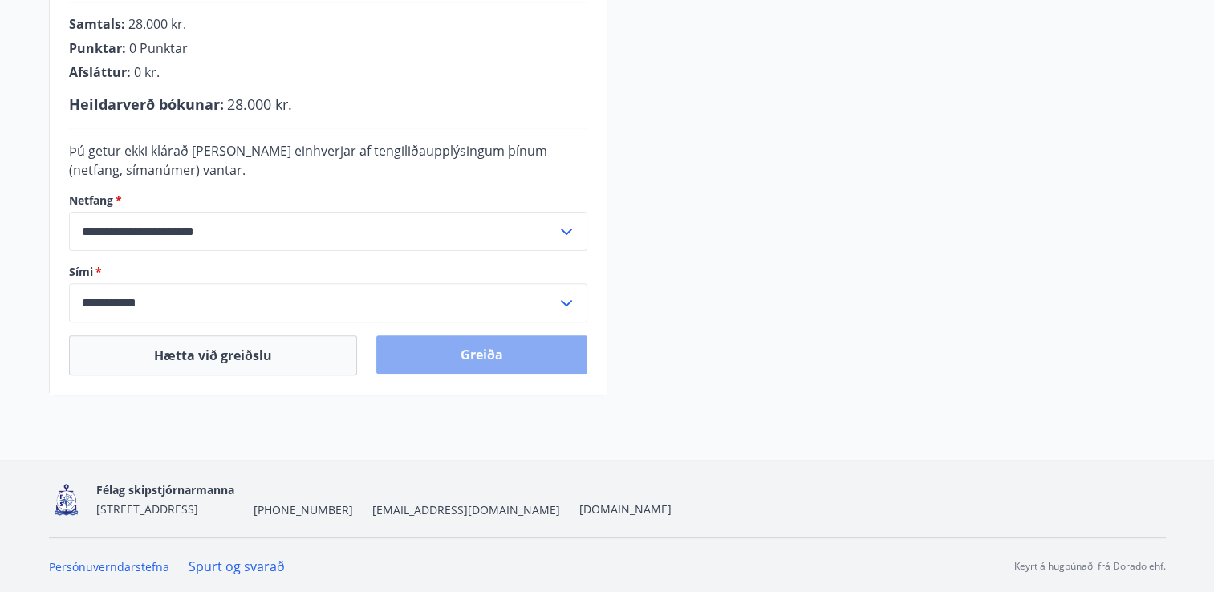
click at [497, 361] on button "Greiða" at bounding box center [481, 354] width 211 height 39
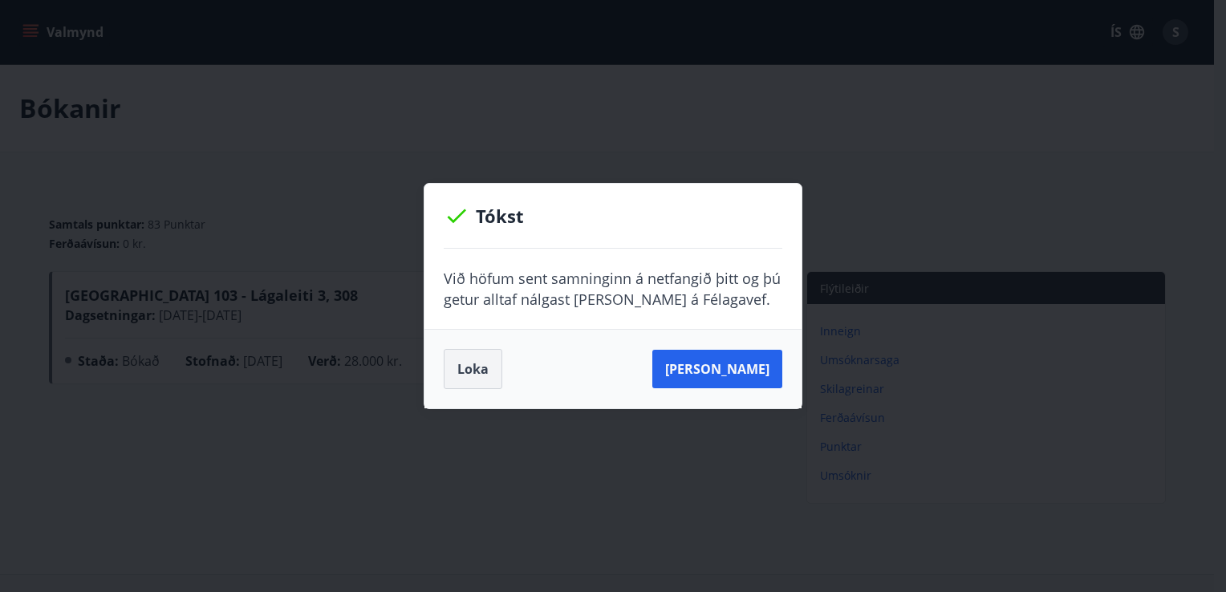
click at [486, 374] on button "Loka" at bounding box center [473, 369] width 59 height 40
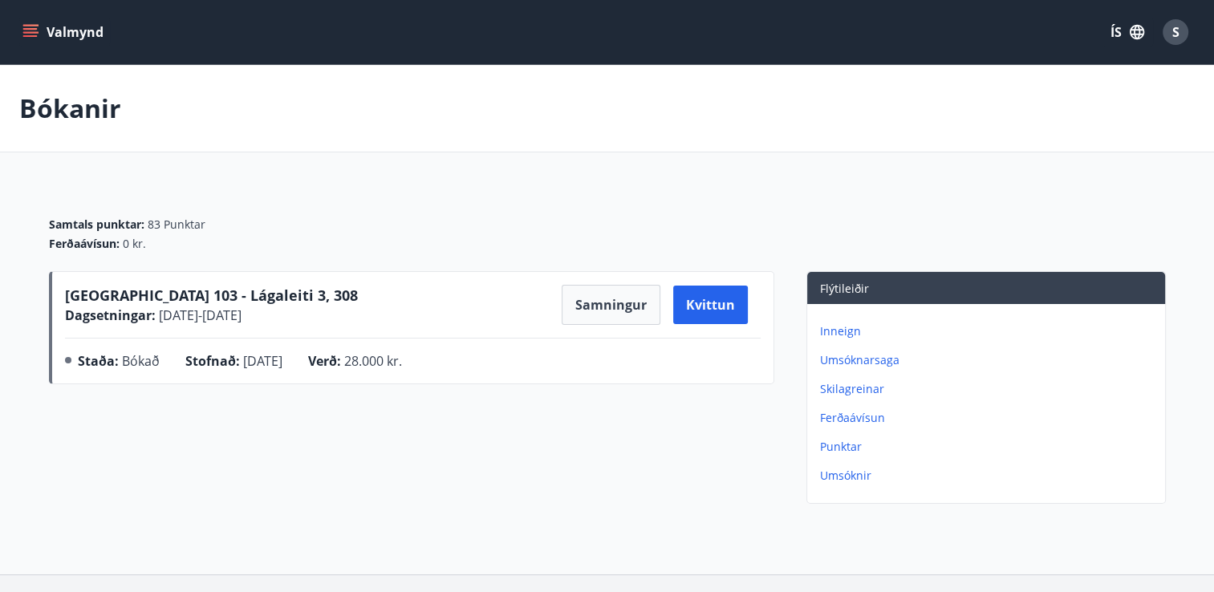
click at [243, 295] on span "[GEOGRAPHIC_DATA] 103 - Lágaleiti 3, 308" at bounding box center [211, 295] width 293 height 19
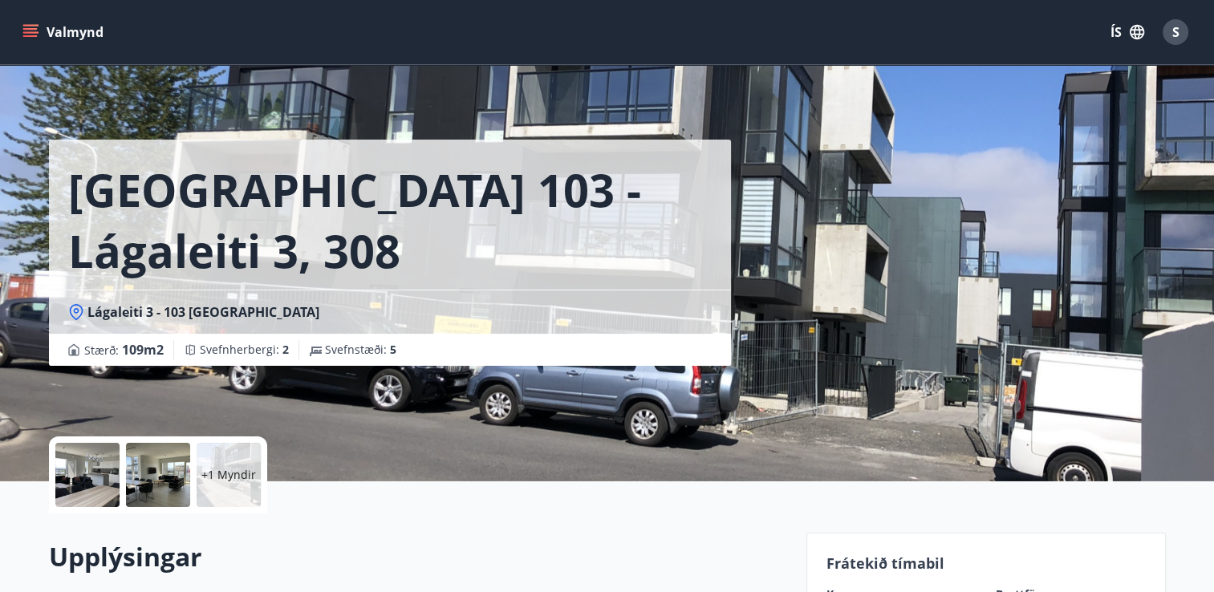
click at [96, 493] on div at bounding box center [87, 475] width 64 height 64
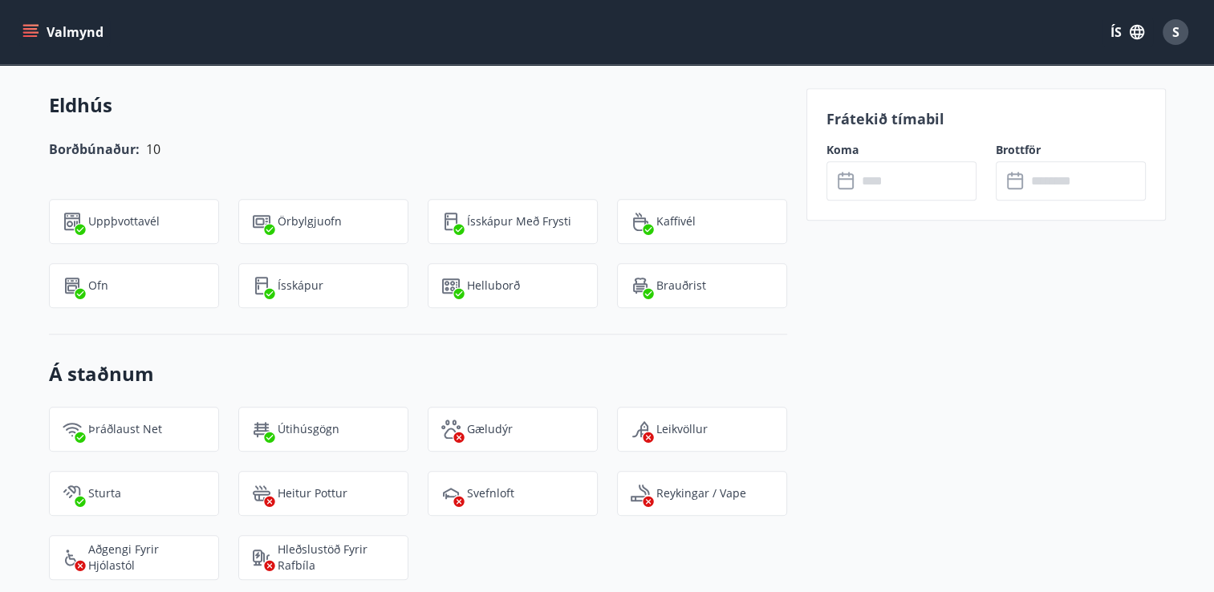
scroll to position [1477, 0]
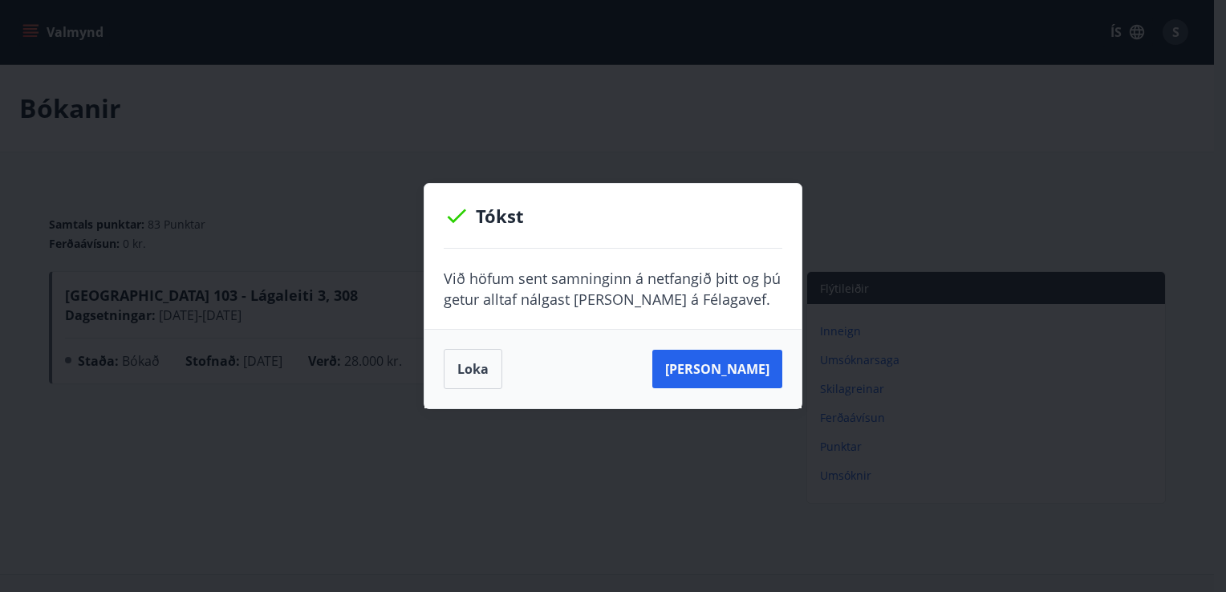
click at [860, 156] on div "Tókst Við höfum sent samninginn á netfangið þitt og þú getur alltaf nálgast [PE…" at bounding box center [613, 296] width 1226 height 592
